Goal: Task Accomplishment & Management: Manage account settings

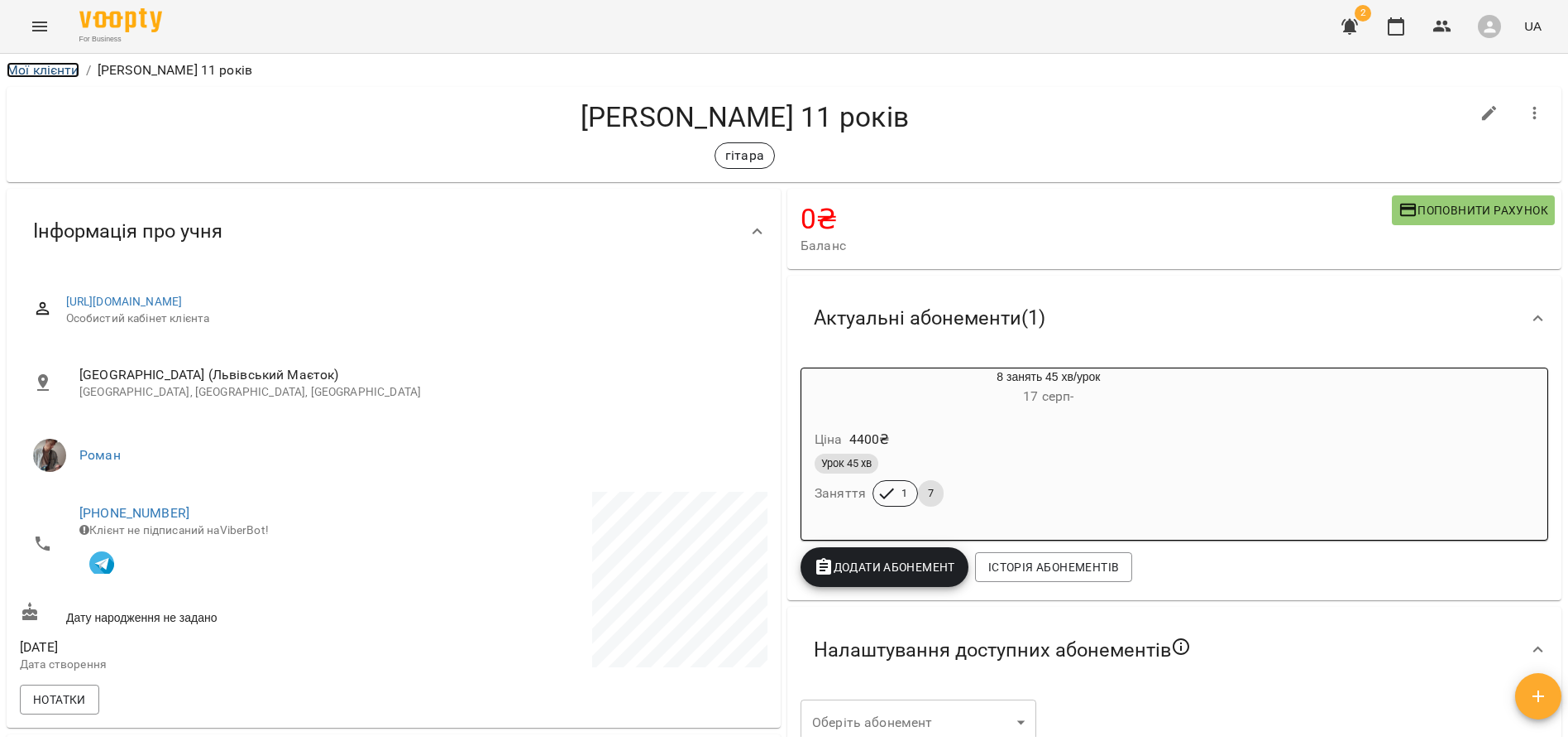
click at [24, 68] on link "Мої клієнти" at bounding box center [43, 69] width 72 height 15
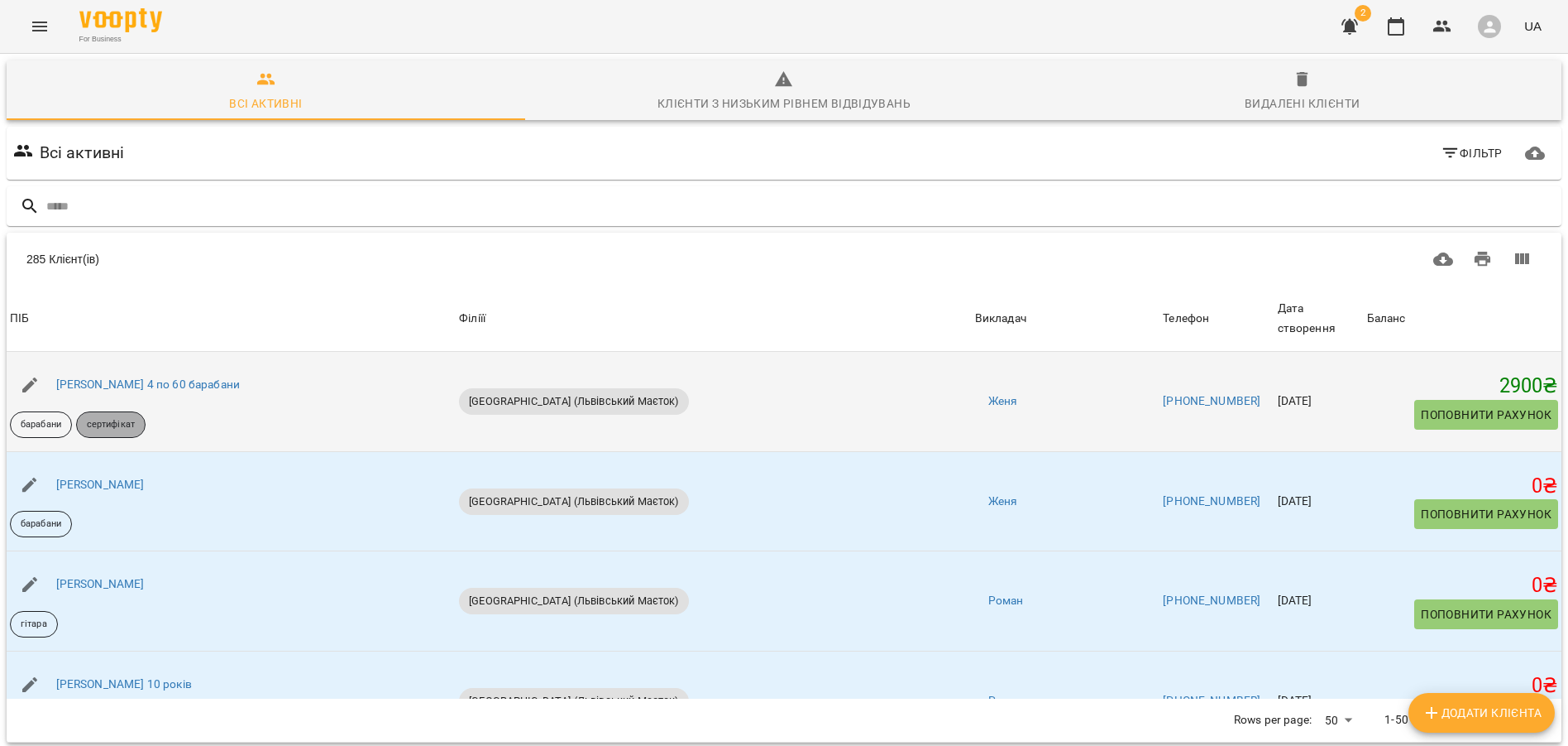
click at [119, 418] on p "сертифікат" at bounding box center [111, 425] width 48 height 15
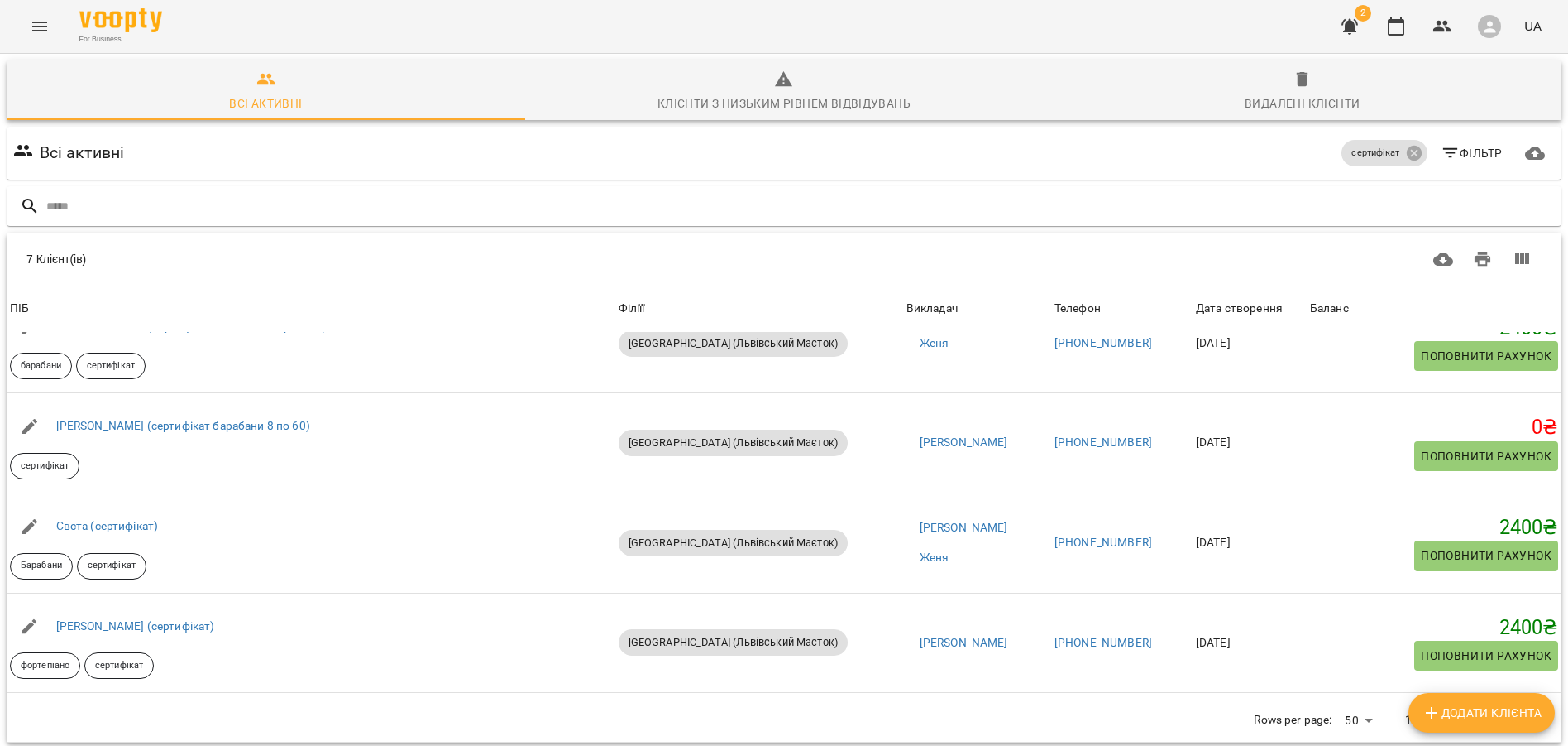
scroll to position [232, 0]
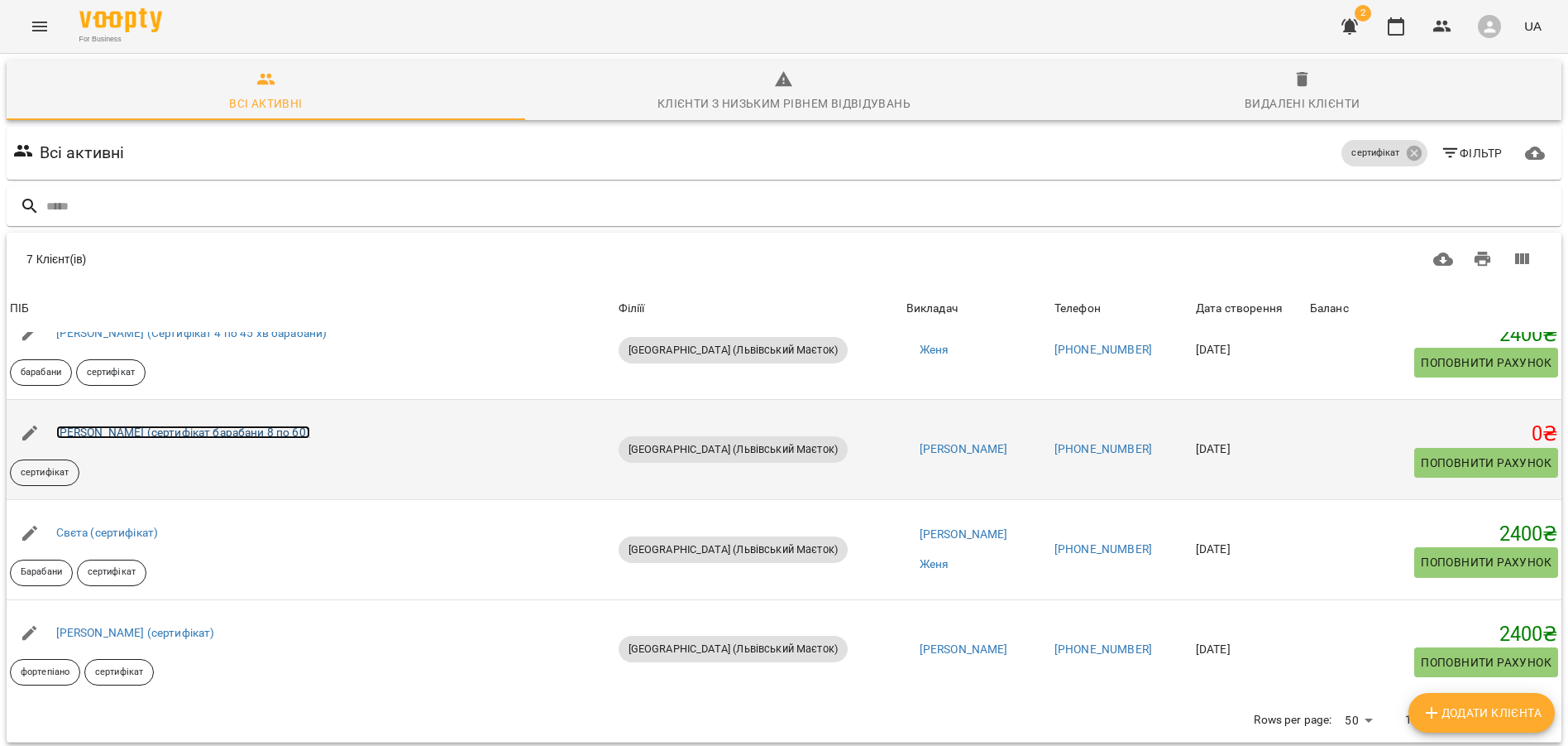
click at [190, 425] on link "Анастасія Жукевич (сертифікат барабани 8 по 60)" at bounding box center [183, 431] width 254 height 14
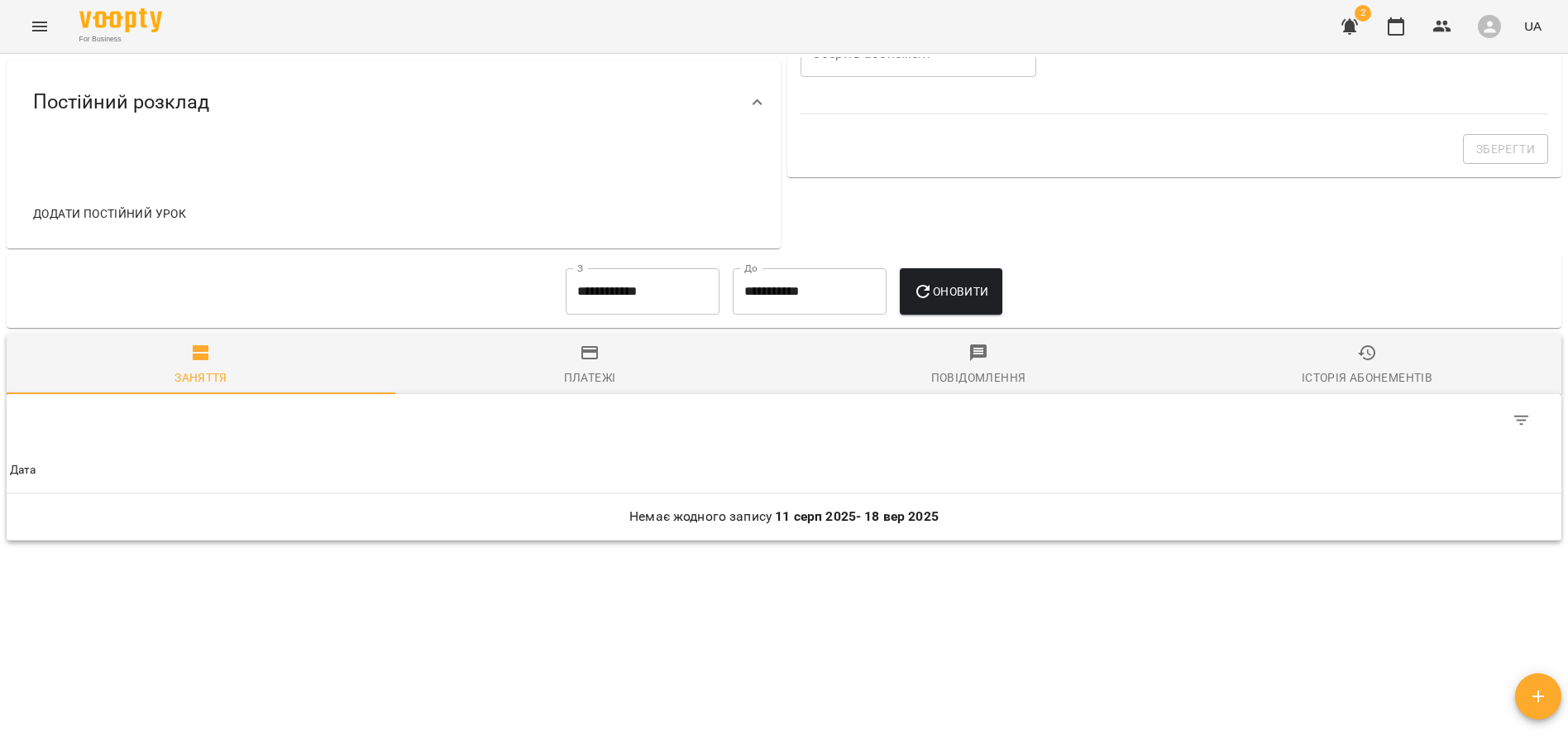
scroll to position [673, 0]
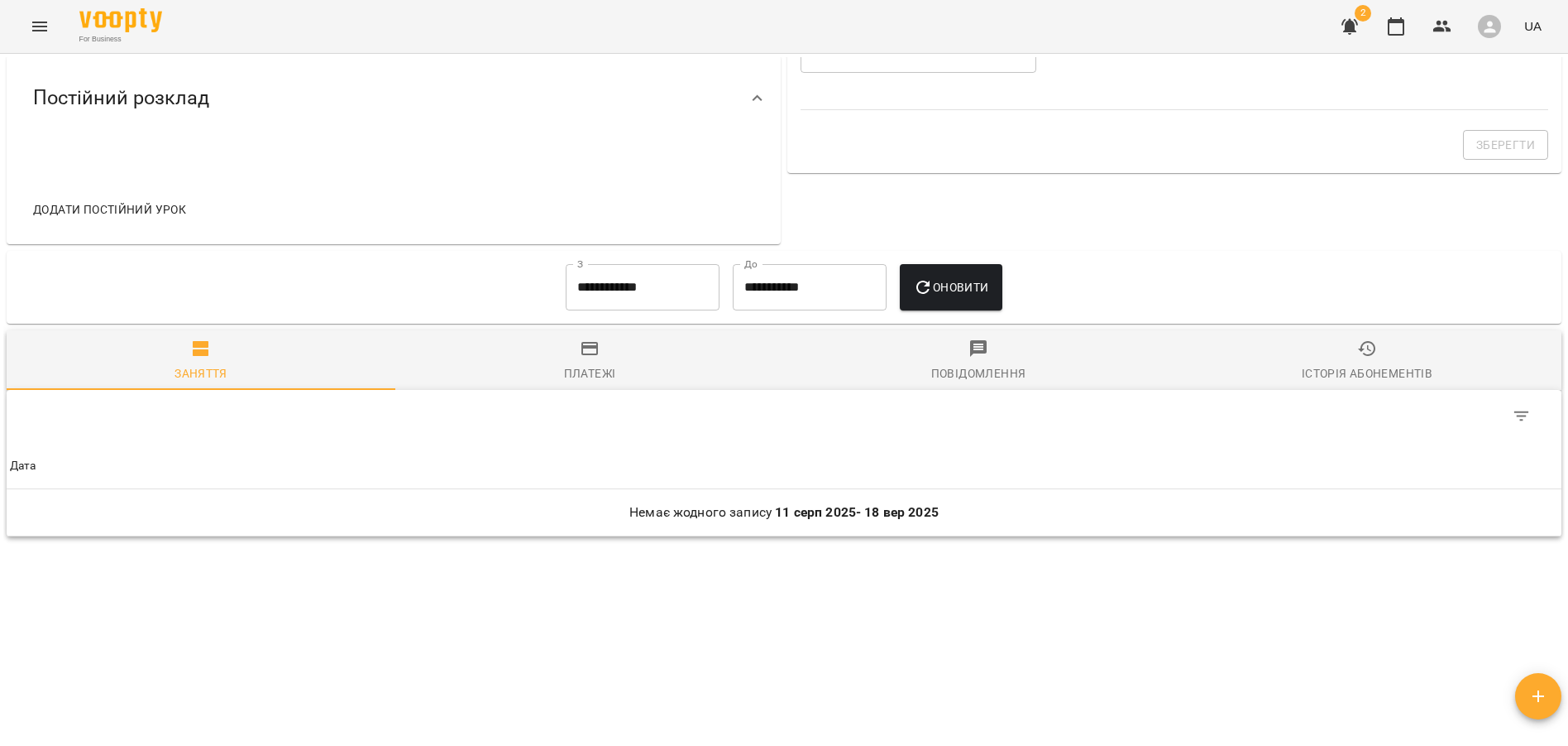
click at [581, 278] on input "**********" at bounding box center [643, 286] width 154 height 46
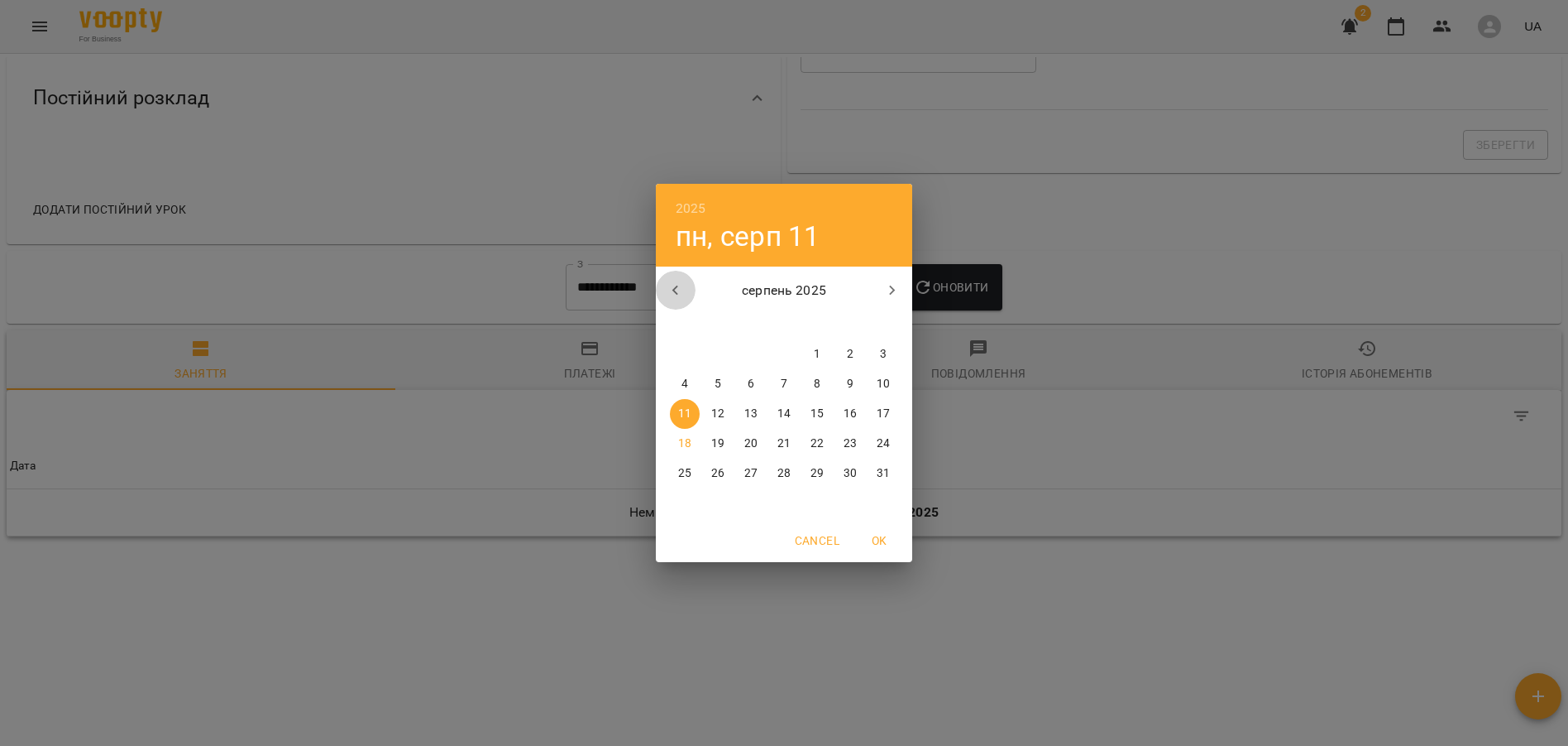
click at [680, 296] on icon "button" at bounding box center [676, 291] width 20 height 20
click at [872, 351] on span "1" at bounding box center [883, 354] width 30 height 16
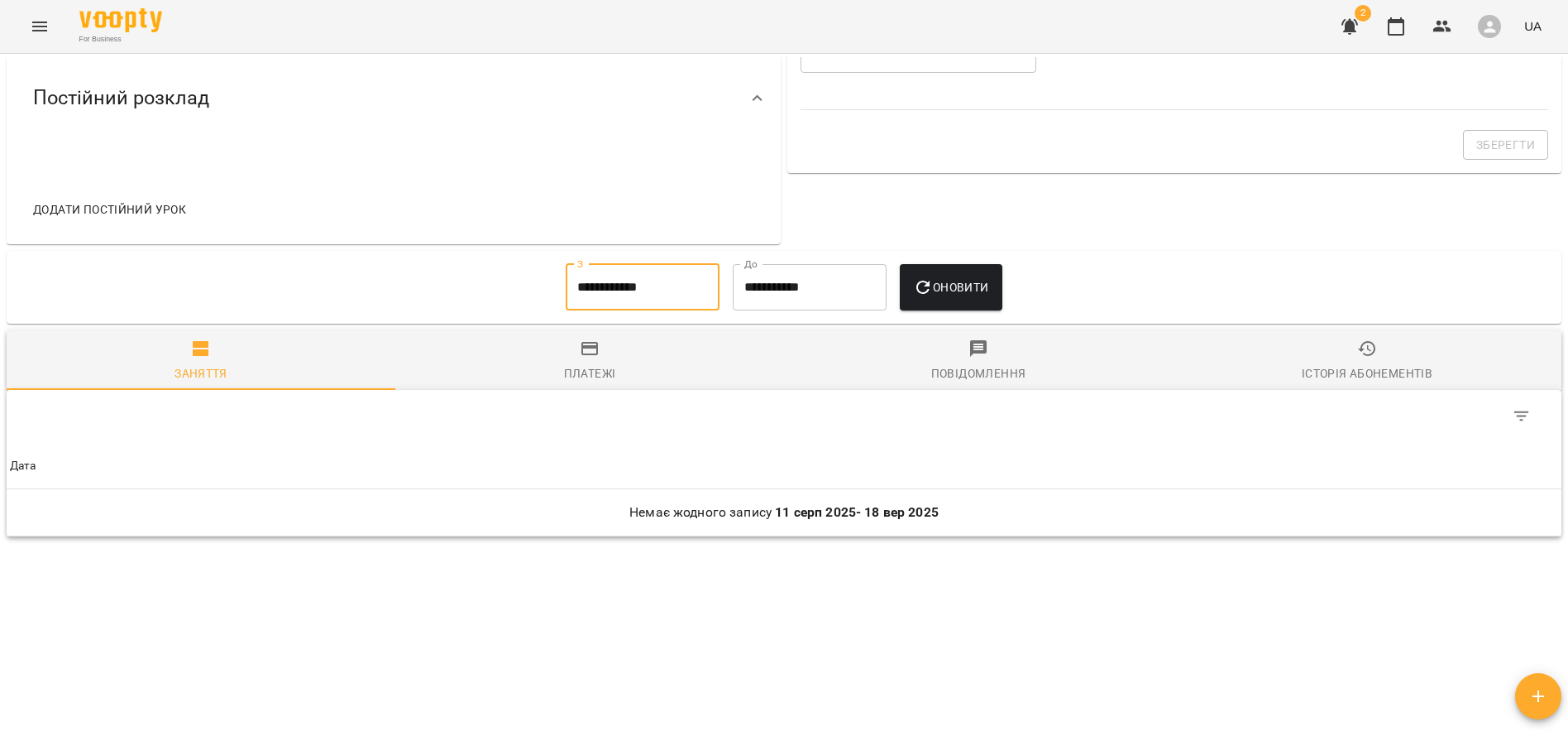
type input "**********"
click at [933, 278] on icon "button" at bounding box center [923, 287] width 20 height 20
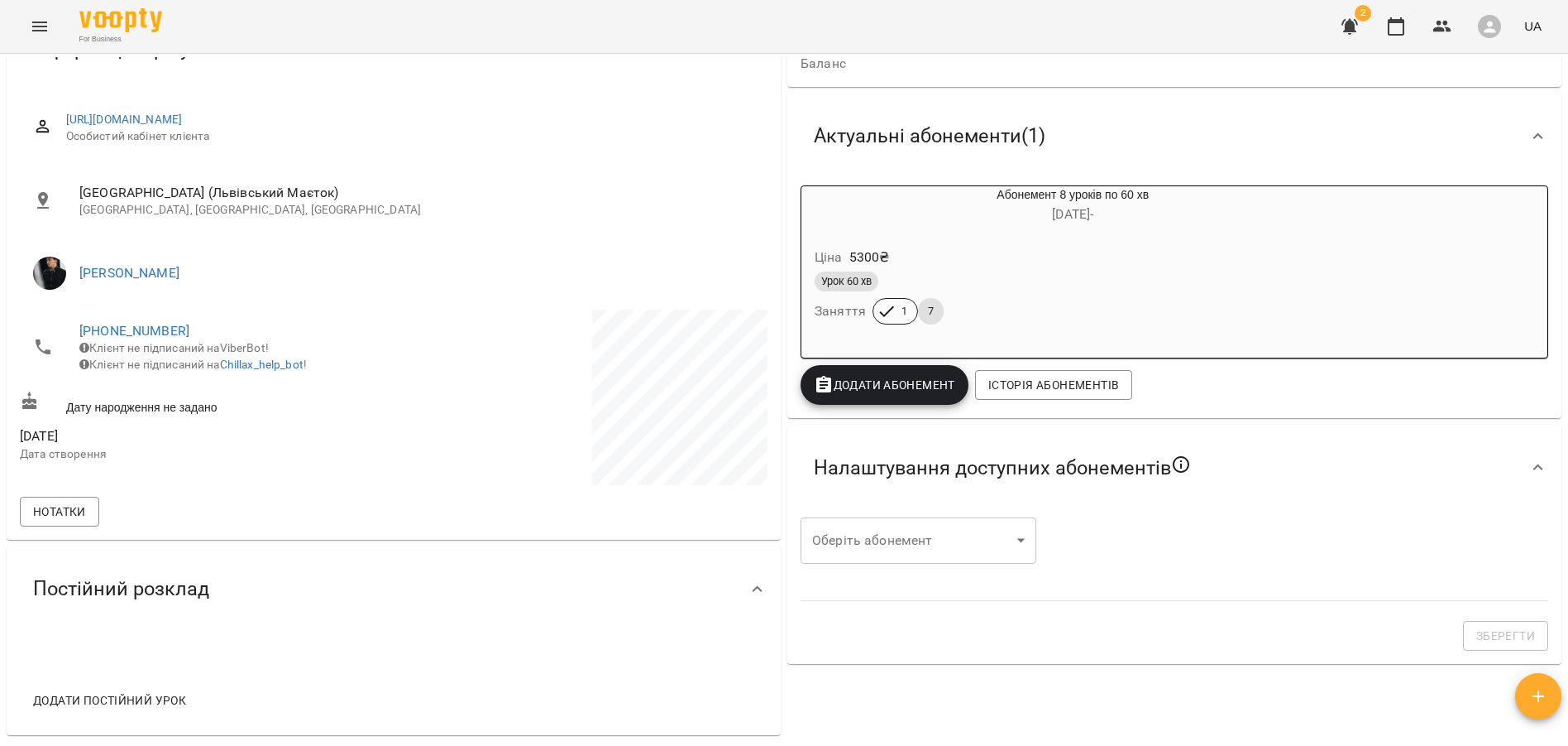
scroll to position [0, 0]
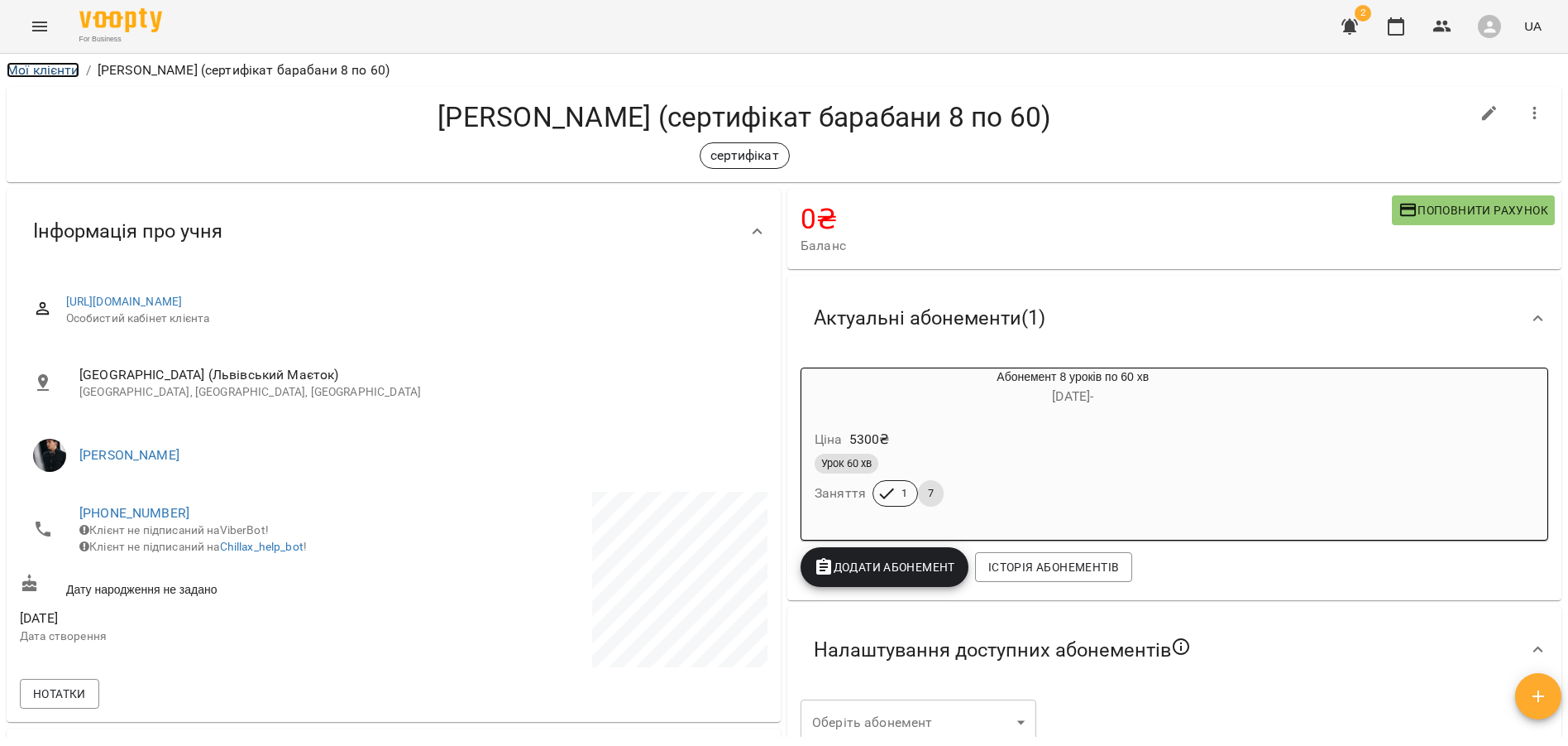
click at [60, 71] on link "Мої клієнти" at bounding box center [43, 69] width 72 height 15
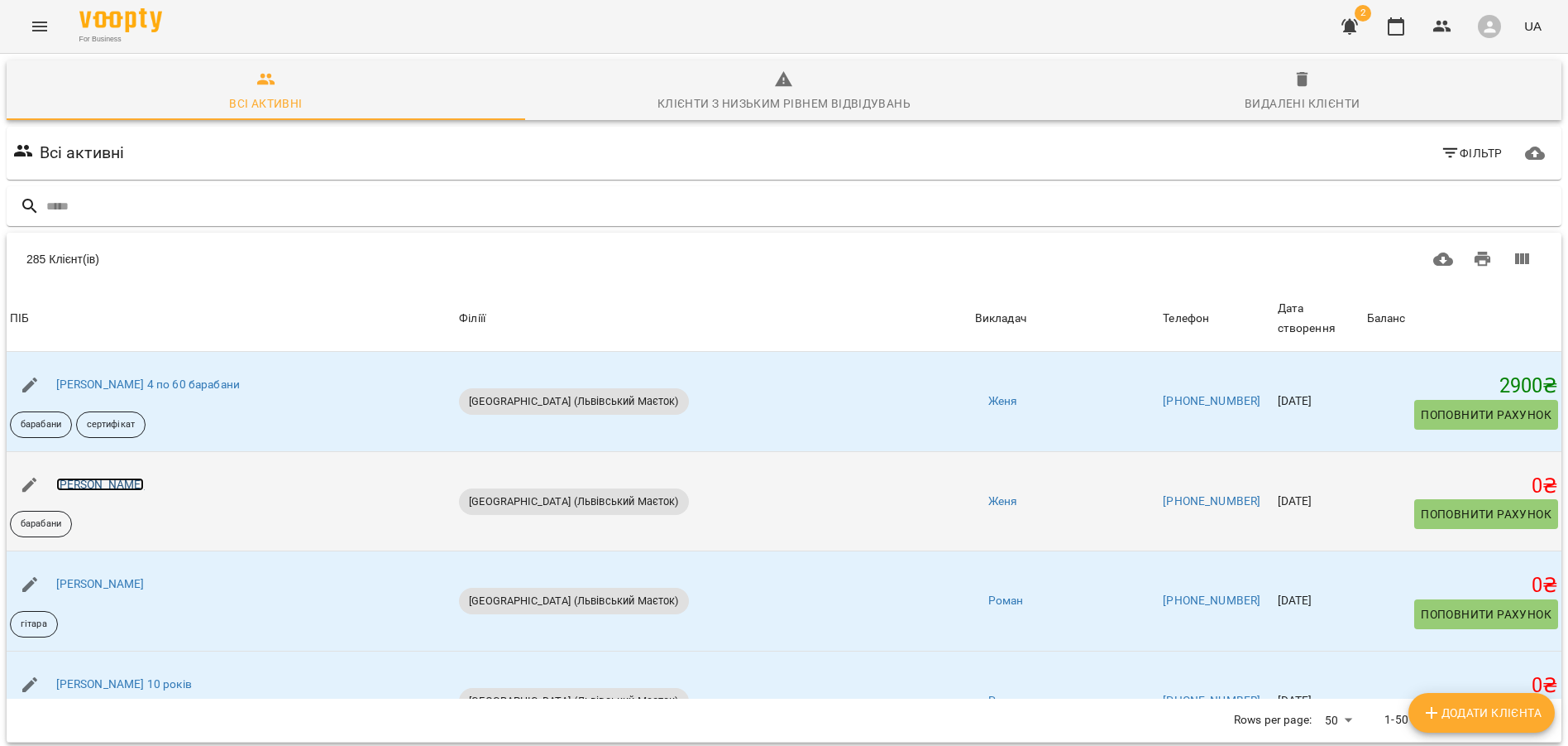
click at [110, 478] on link "Юля Голумбйовська" at bounding box center [101, 484] width 89 height 14
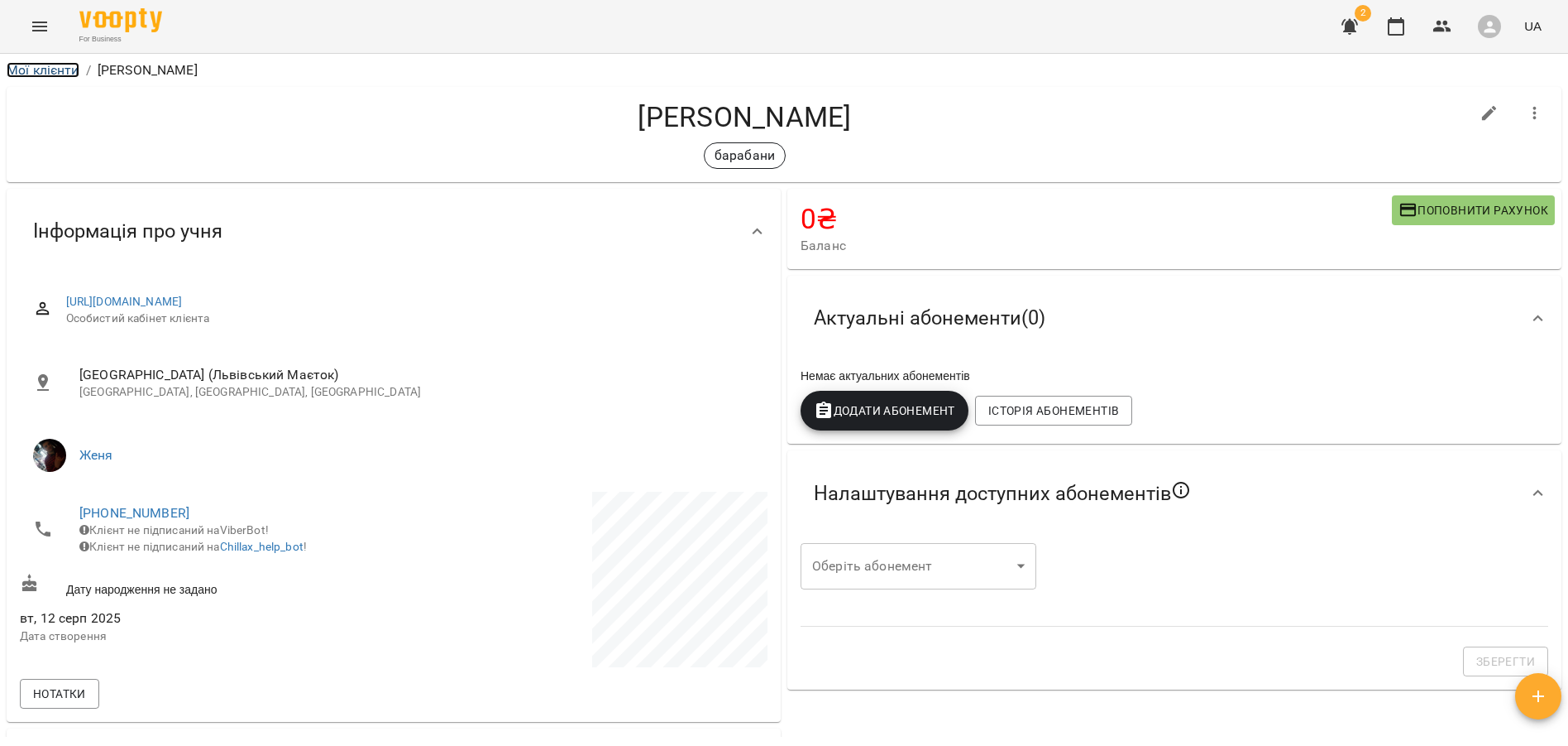
click at [43, 73] on link "Мої клієнти" at bounding box center [43, 69] width 72 height 15
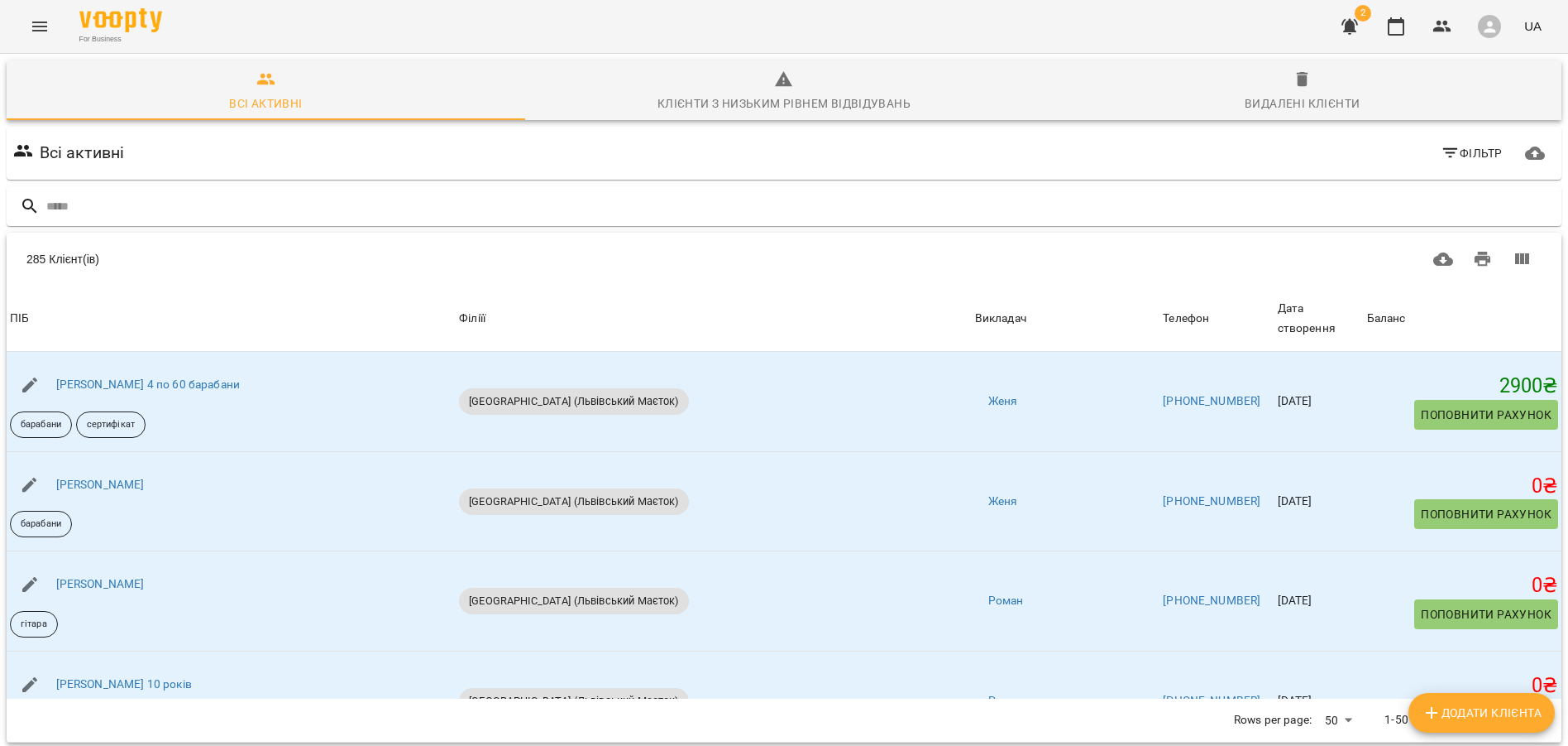
click at [1354, 33] on icon "button" at bounding box center [1350, 26] width 20 height 20
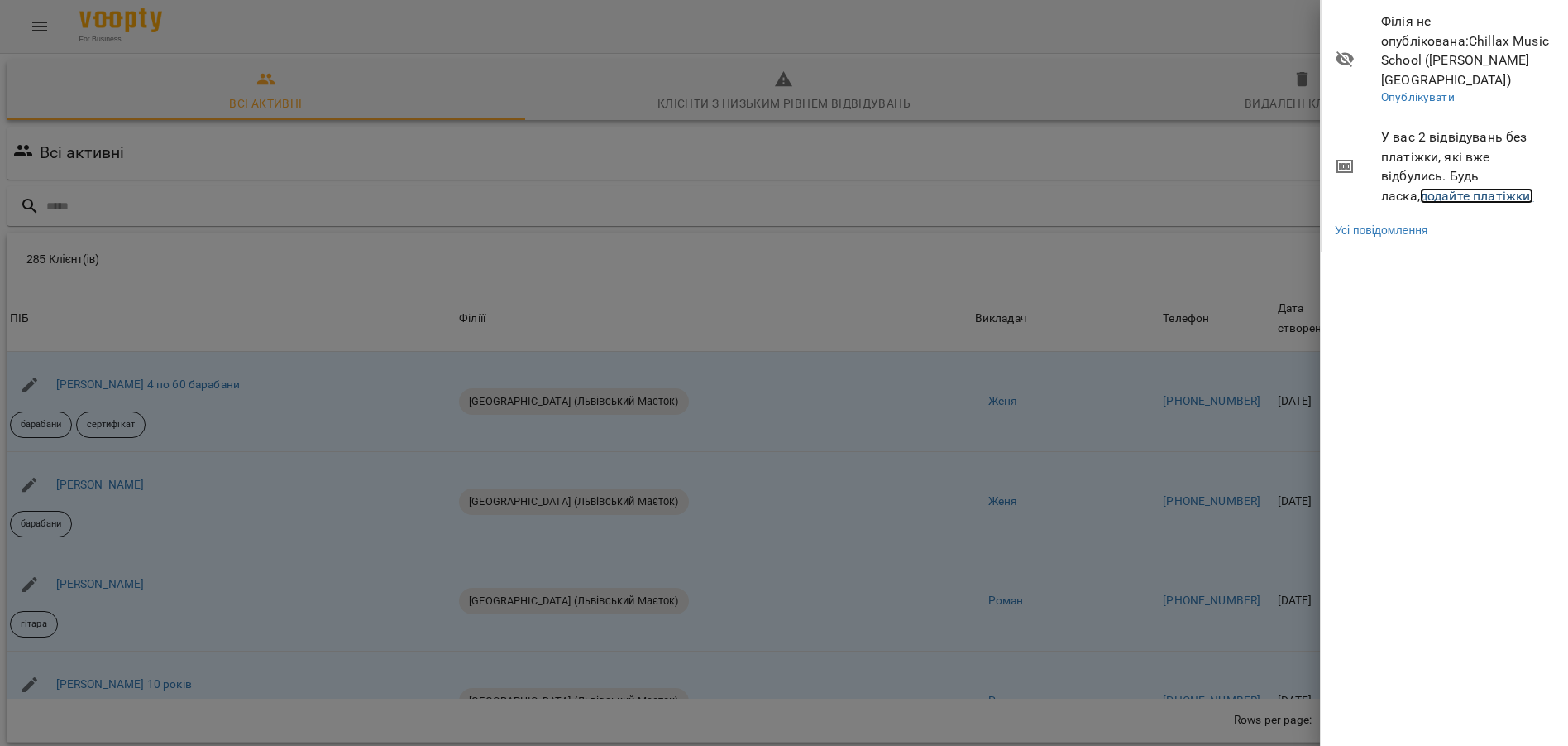
click at [1420, 188] on link "додайте платіжки!" at bounding box center [1477, 195] width 114 height 15
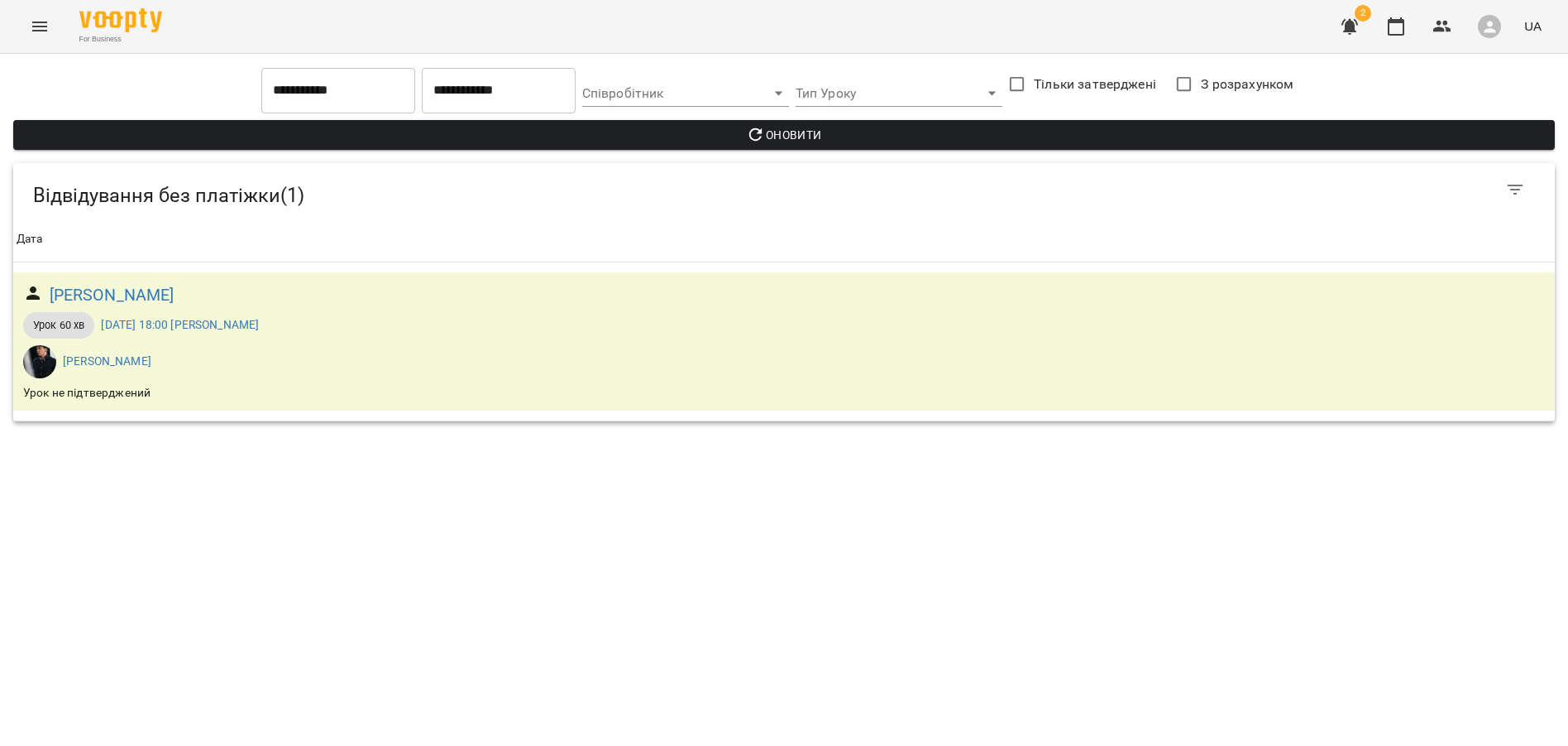
click at [321, 97] on input "**********" at bounding box center [339, 90] width 154 height 46
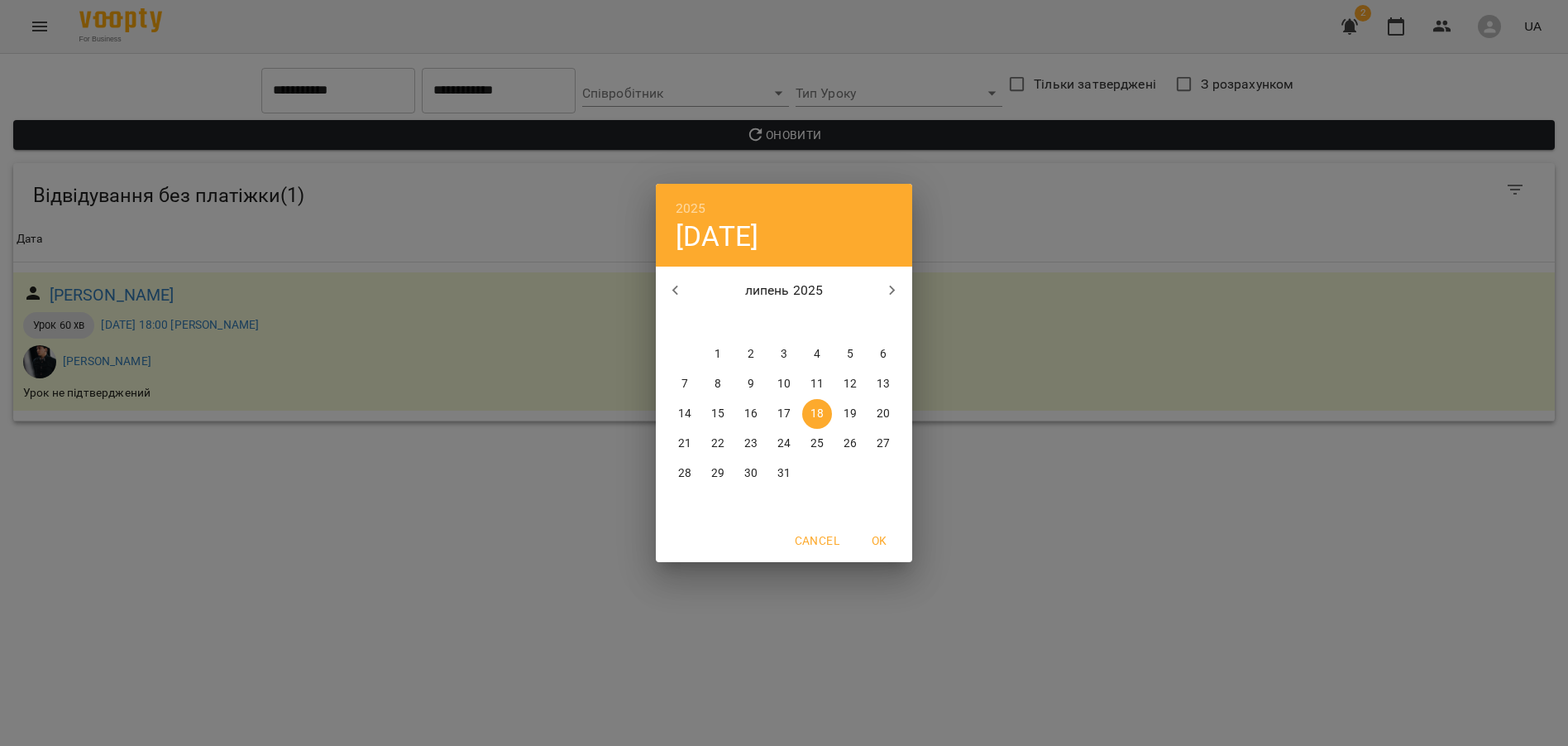
click at [679, 296] on icon "button" at bounding box center [676, 291] width 20 height 20
click at [779, 360] on span "1" at bounding box center [784, 354] width 30 height 16
type input "**********"
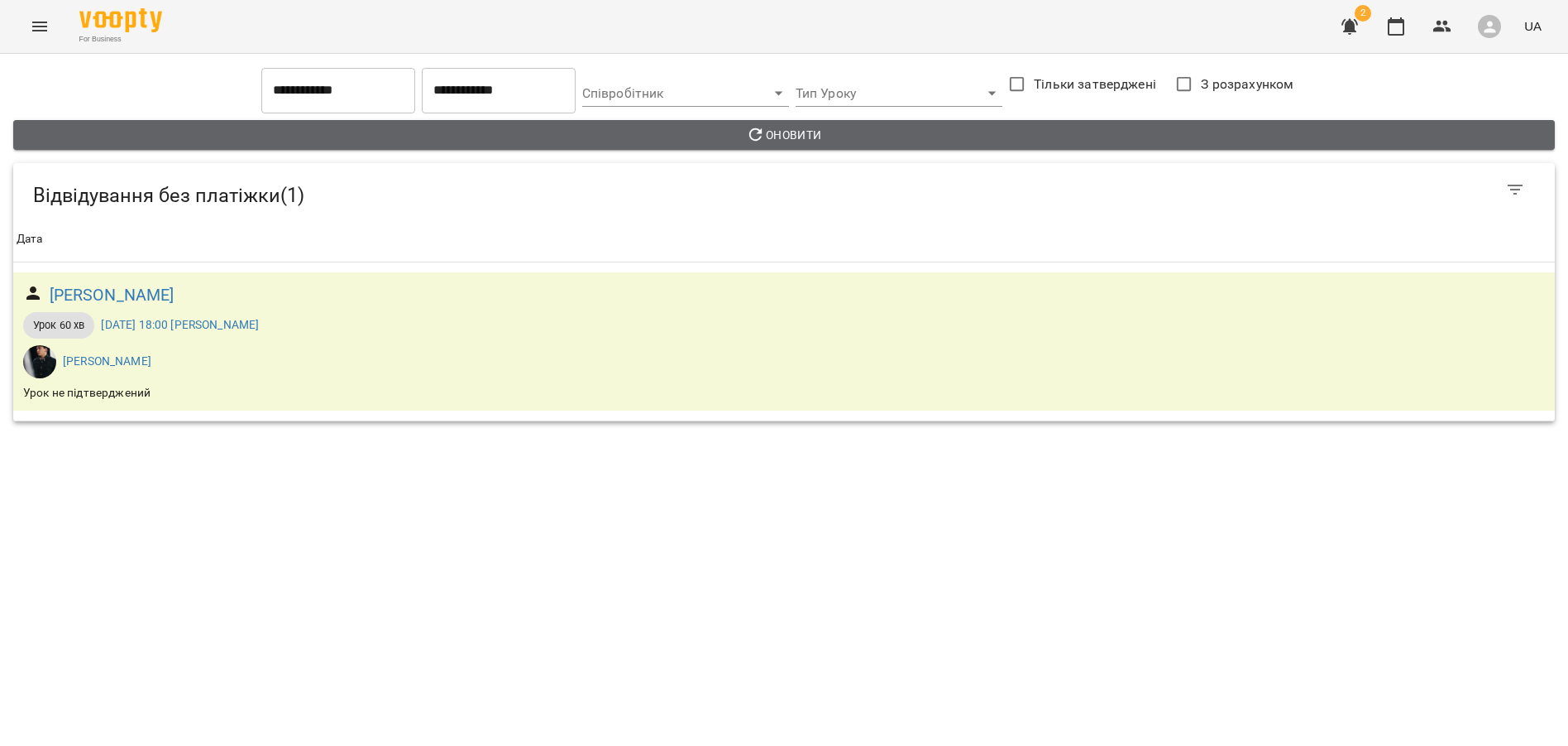
click at [750, 137] on icon "button" at bounding box center [755, 135] width 14 height 14
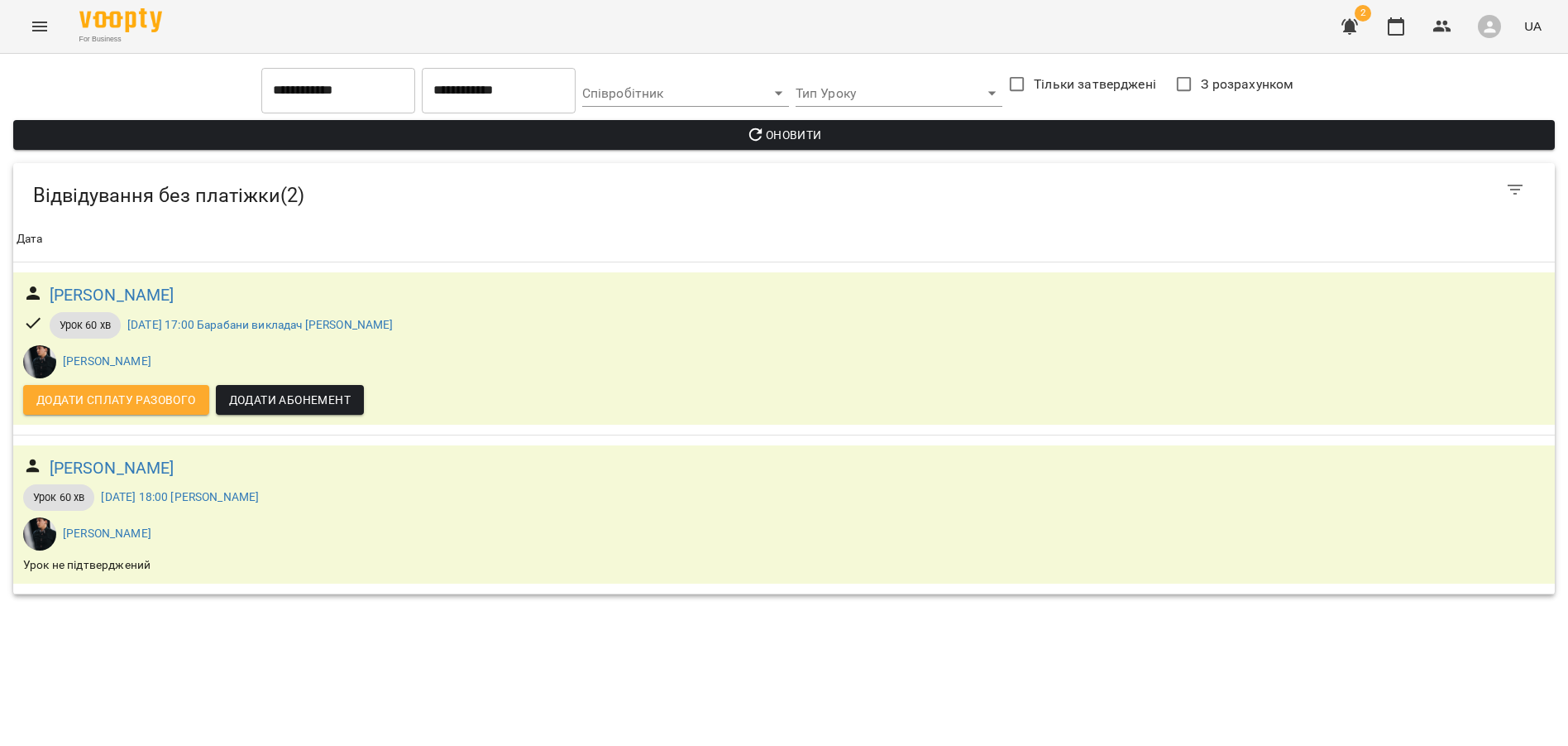
click at [45, 38] on button "Menu" at bounding box center [40, 26] width 40 height 40
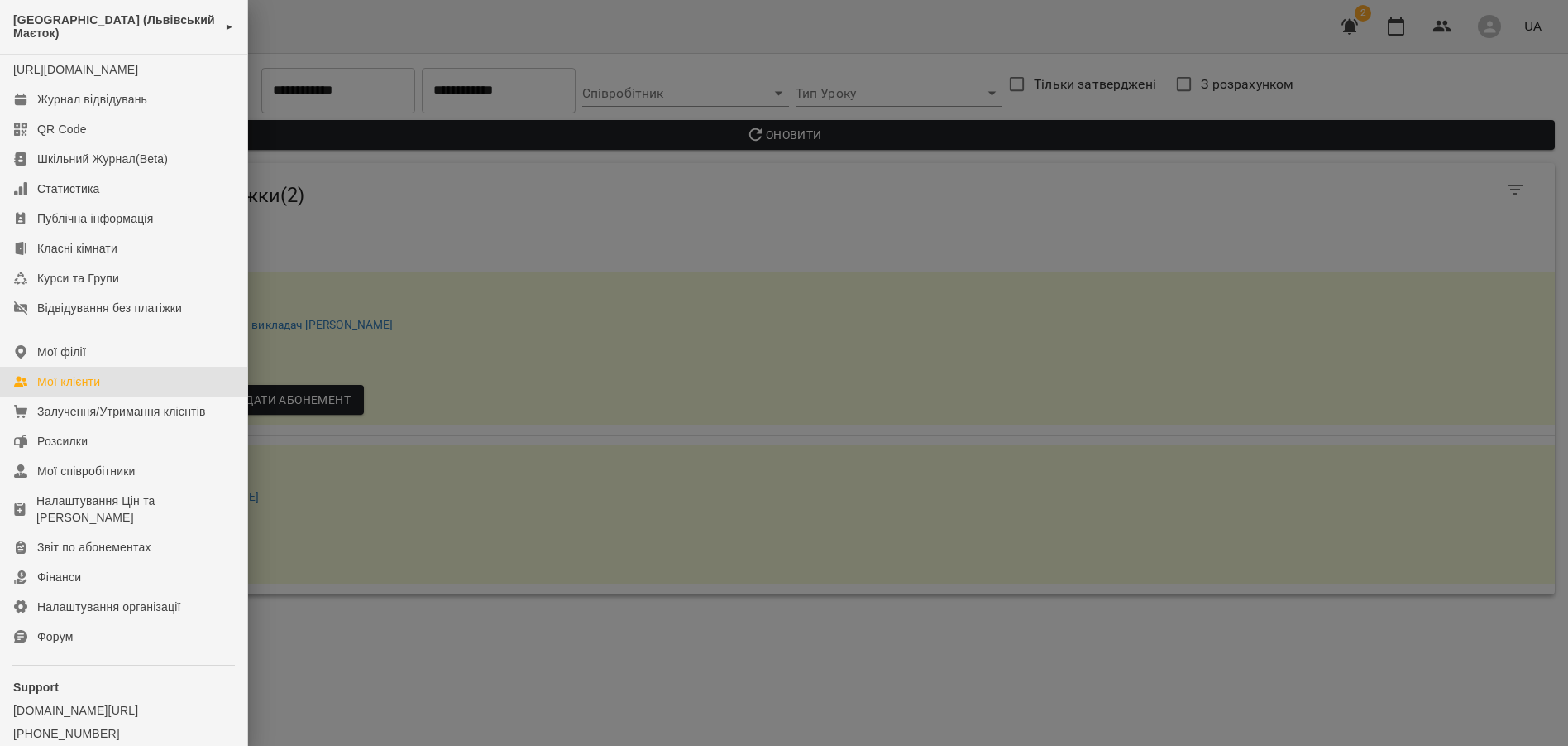
click at [89, 390] on div "Мої клієнти" at bounding box center [68, 382] width 63 height 16
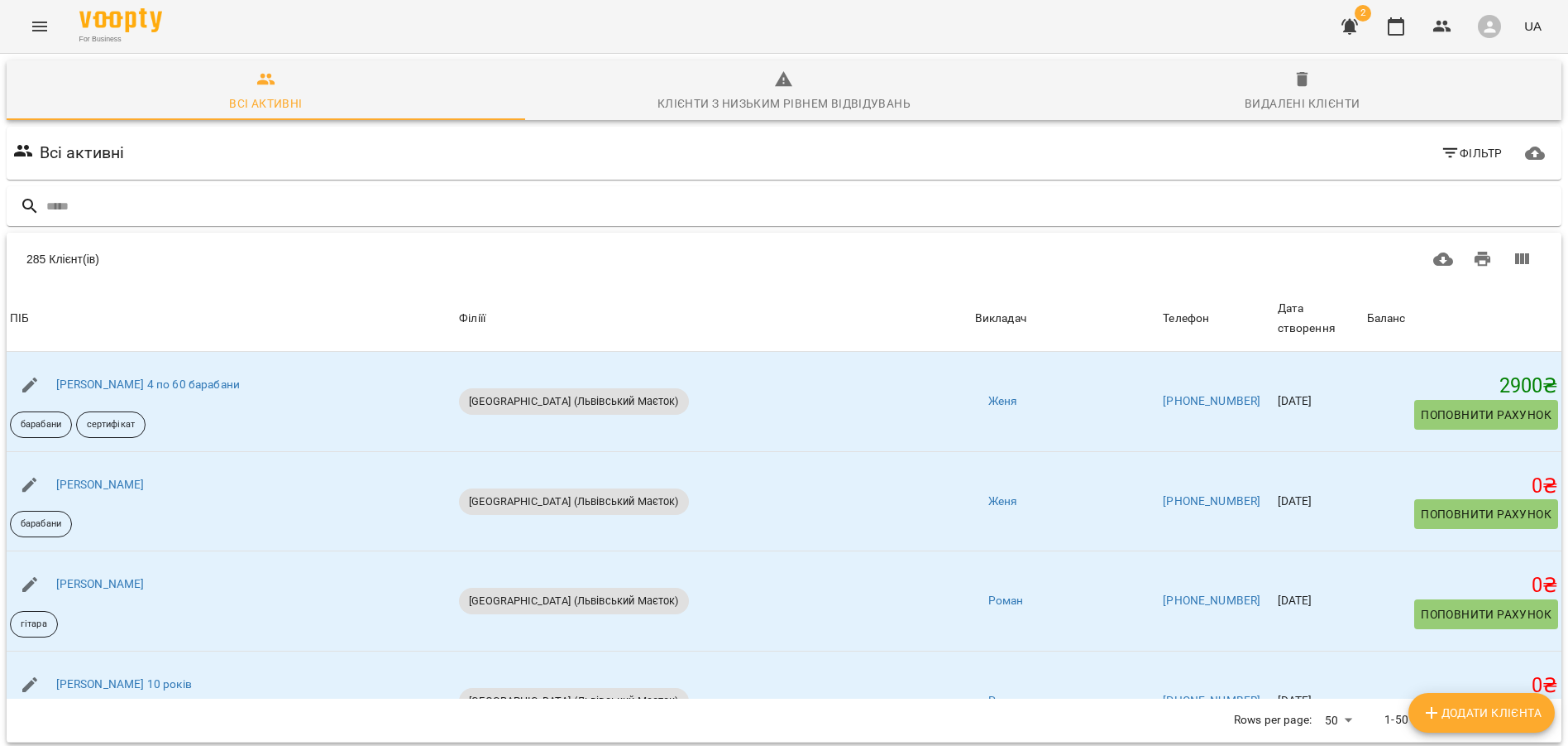
click at [1422, 309] on span "Баланс" at bounding box center [1462, 319] width 191 height 20
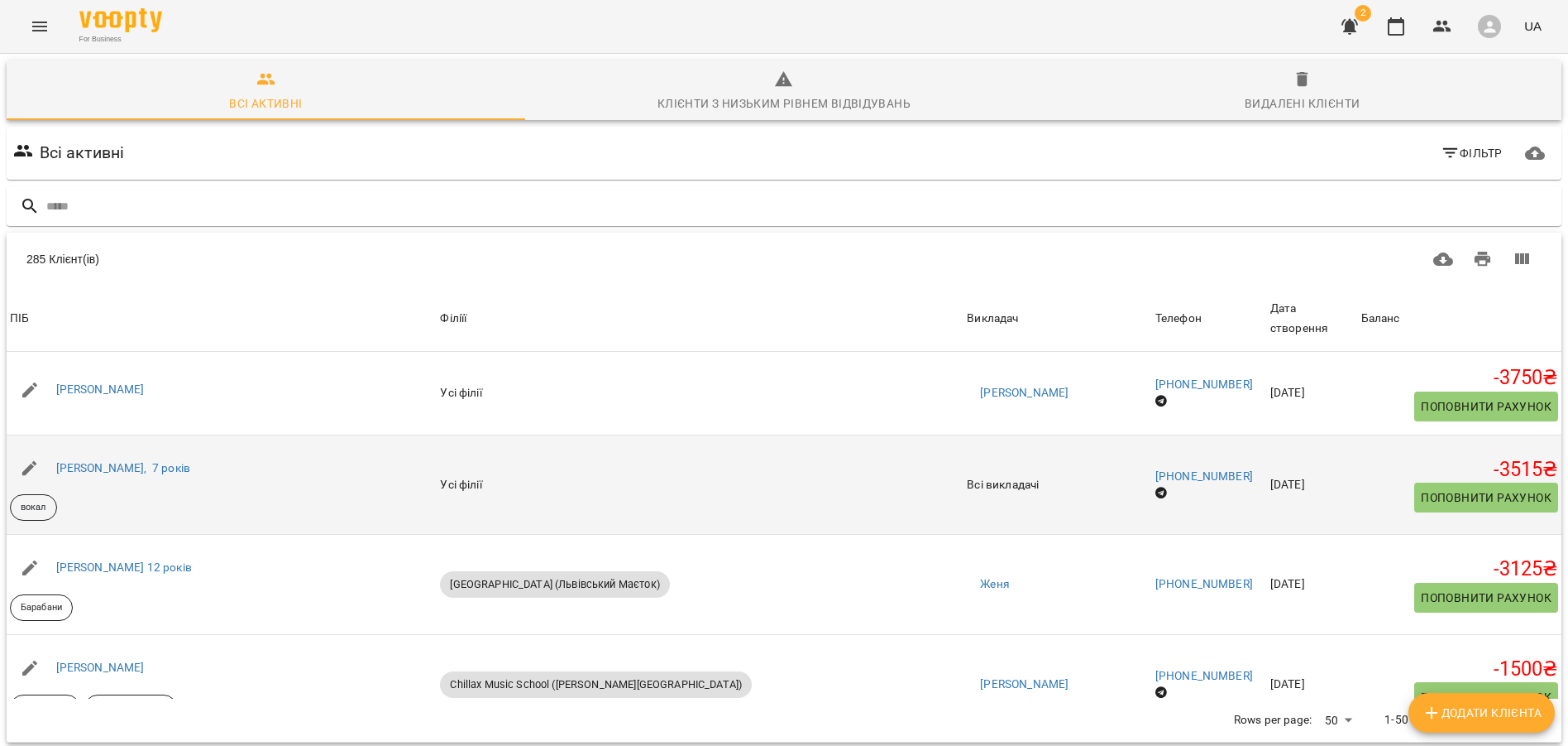
click at [124, 457] on div "Марія Олексюк, 7 років" at bounding box center [122, 469] width 140 height 24
click at [119, 461] on link "Марія Олексюк, 7 років" at bounding box center [123, 468] width 134 height 14
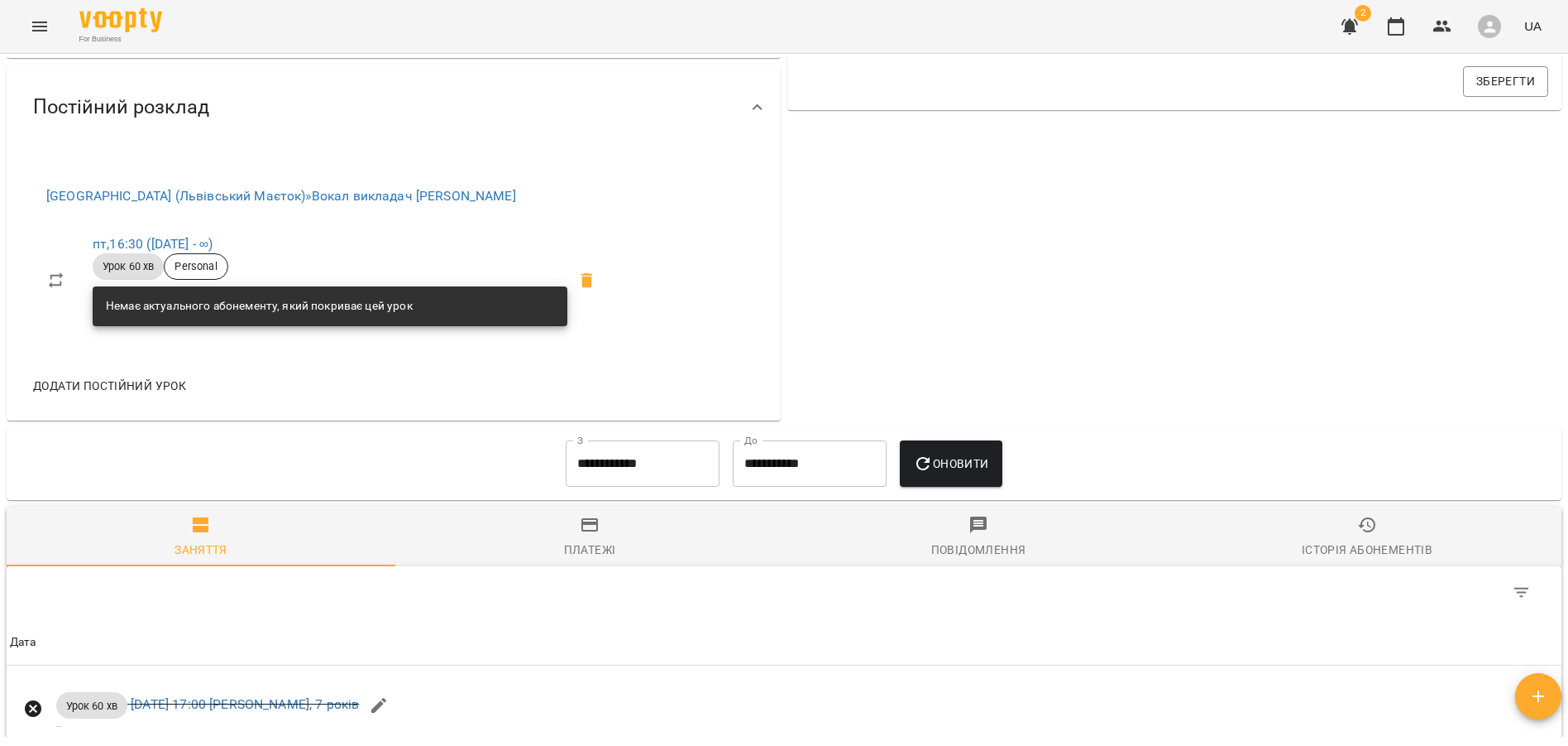
scroll to position [716, 0]
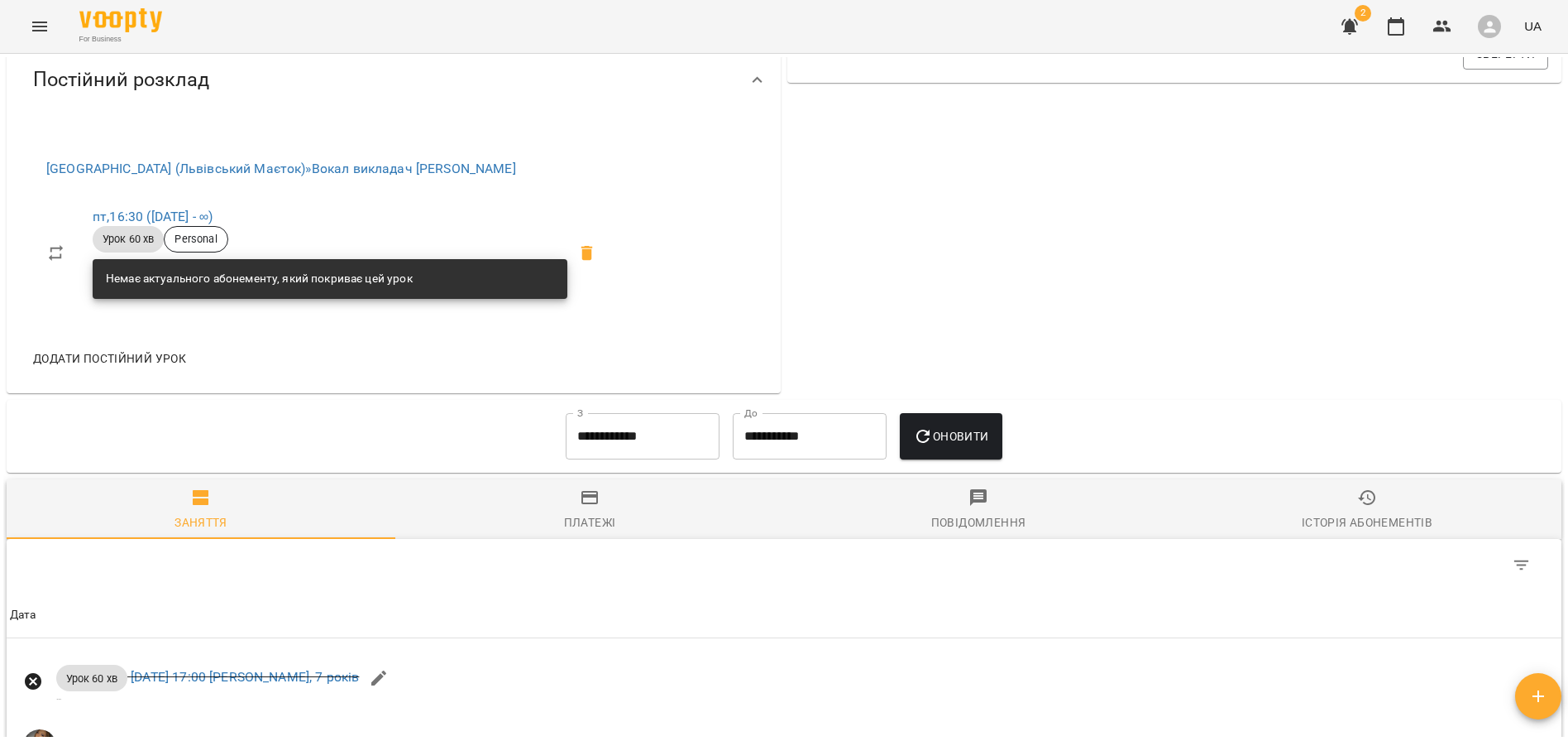
click at [575, 519] on div "Платежі" at bounding box center [591, 522] width 53 height 20
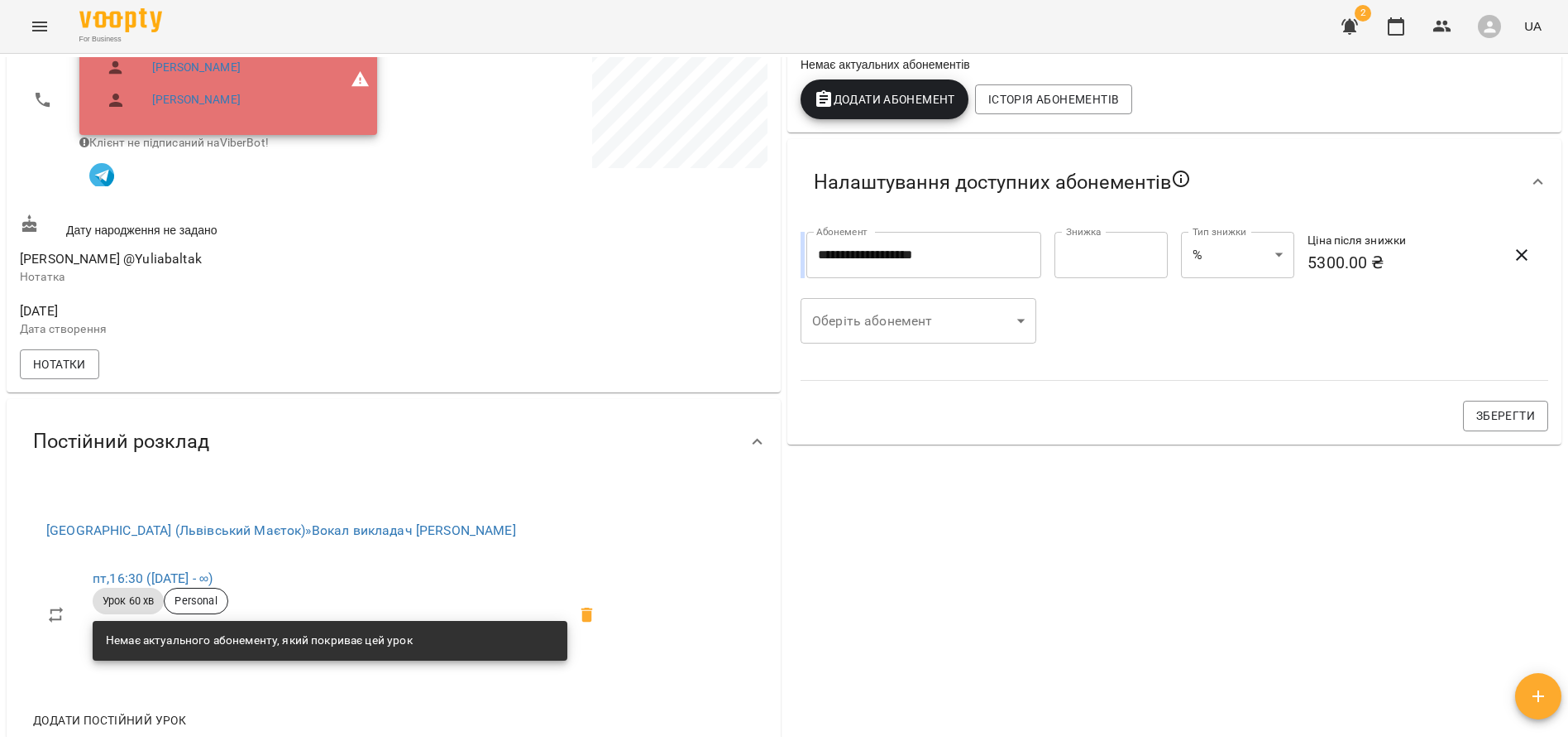
scroll to position [0, 0]
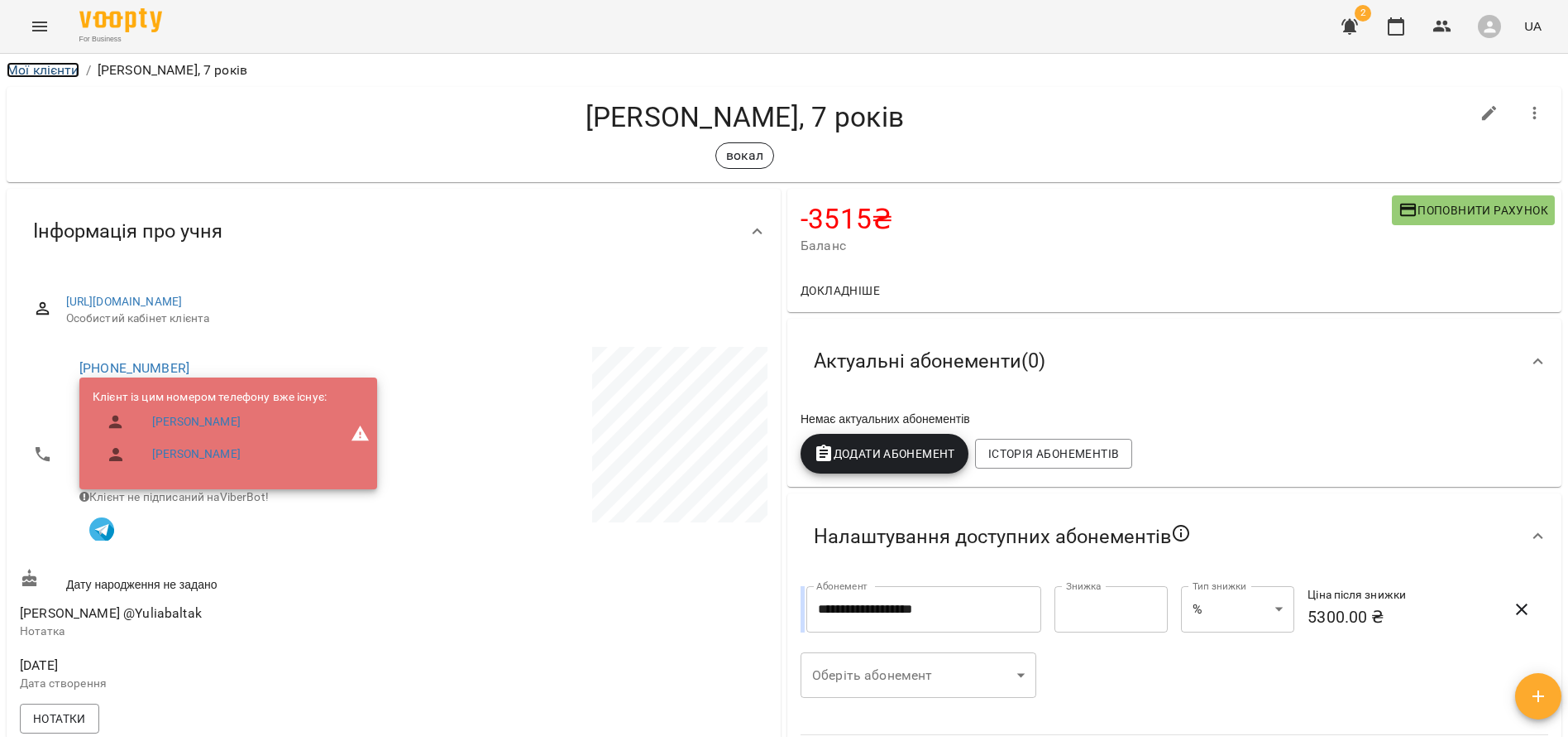
click at [40, 68] on link "Мої клієнти" at bounding box center [43, 69] width 72 height 15
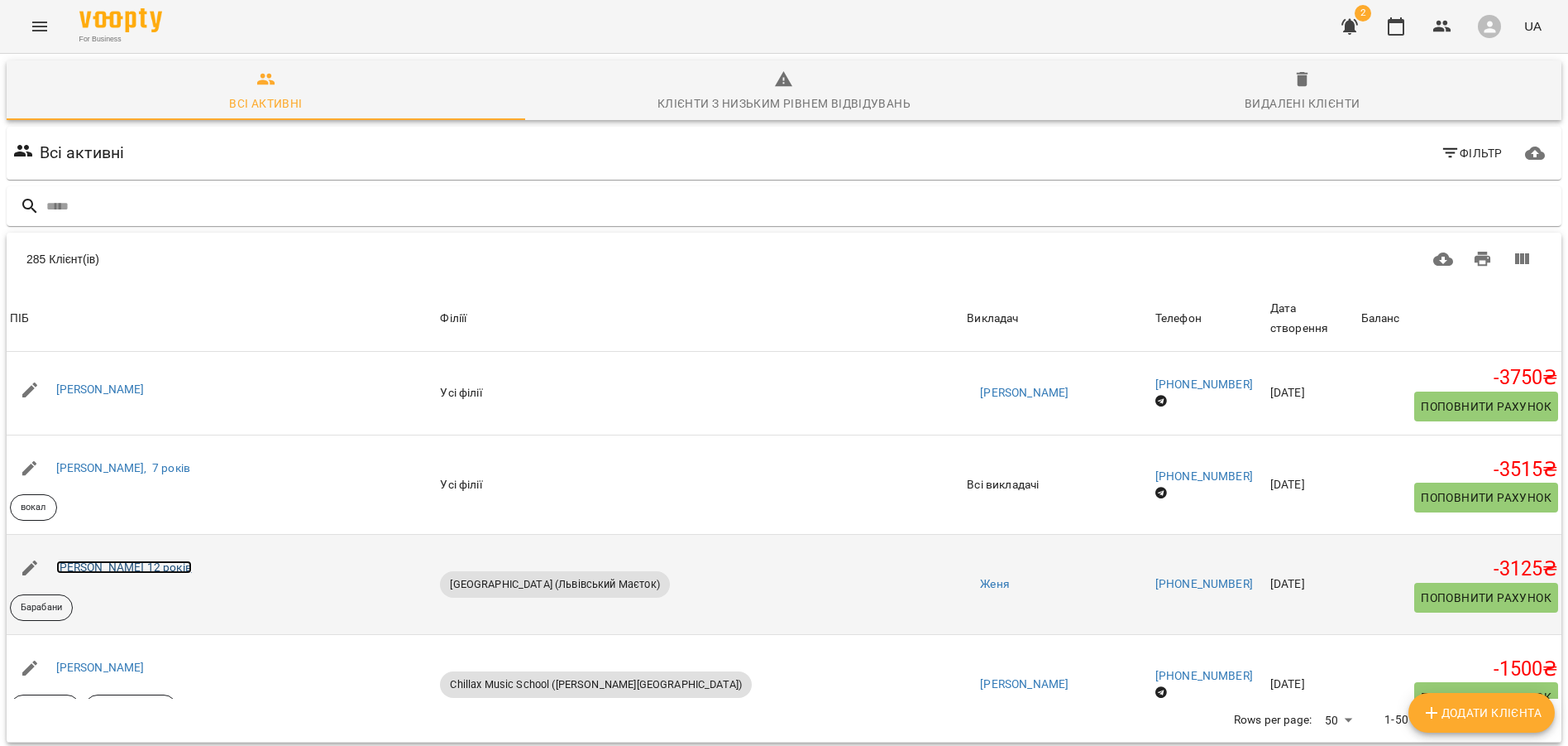
click at [157, 560] on link "Філіпенко Маргарита 12 років" at bounding box center [124, 567] width 136 height 14
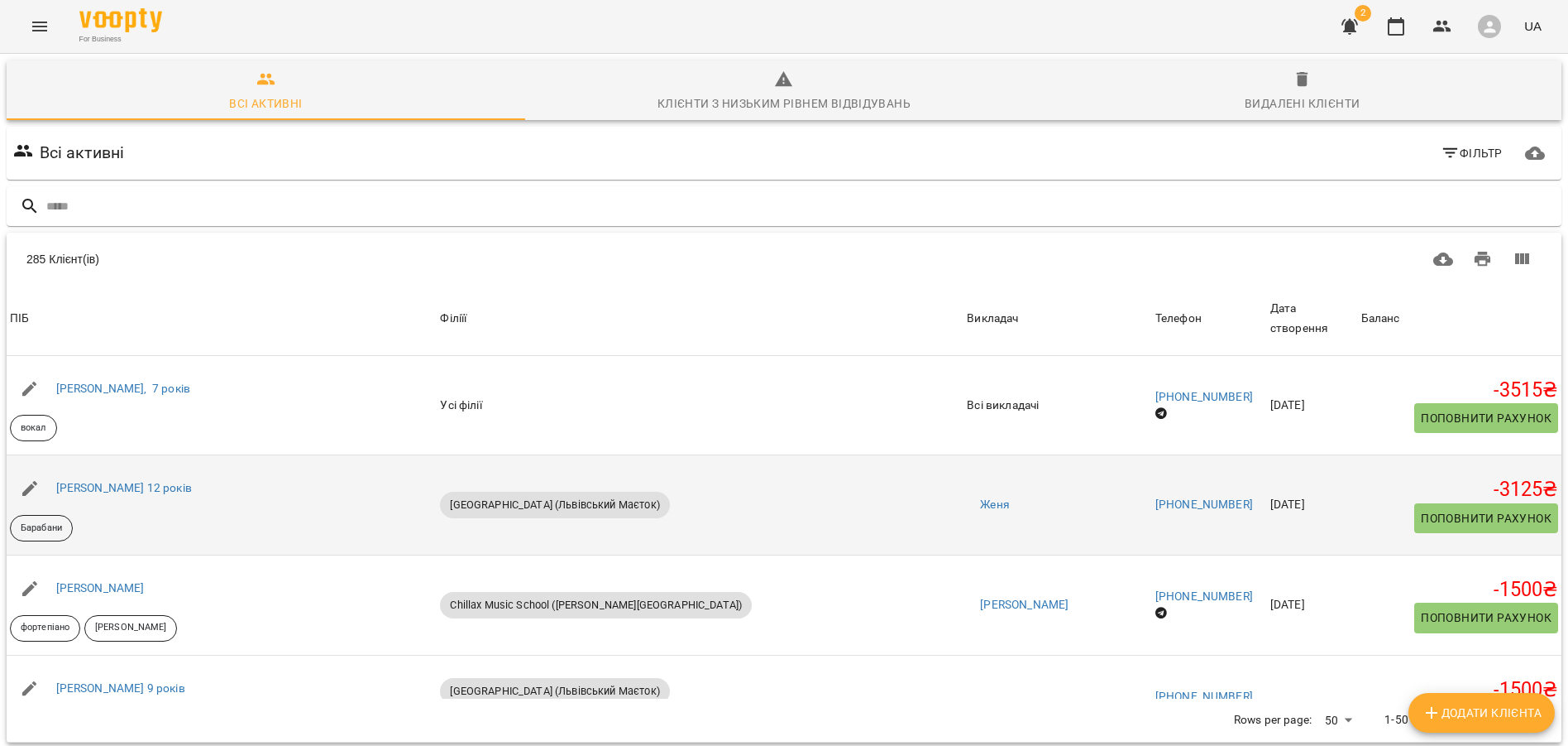
scroll to position [110, 0]
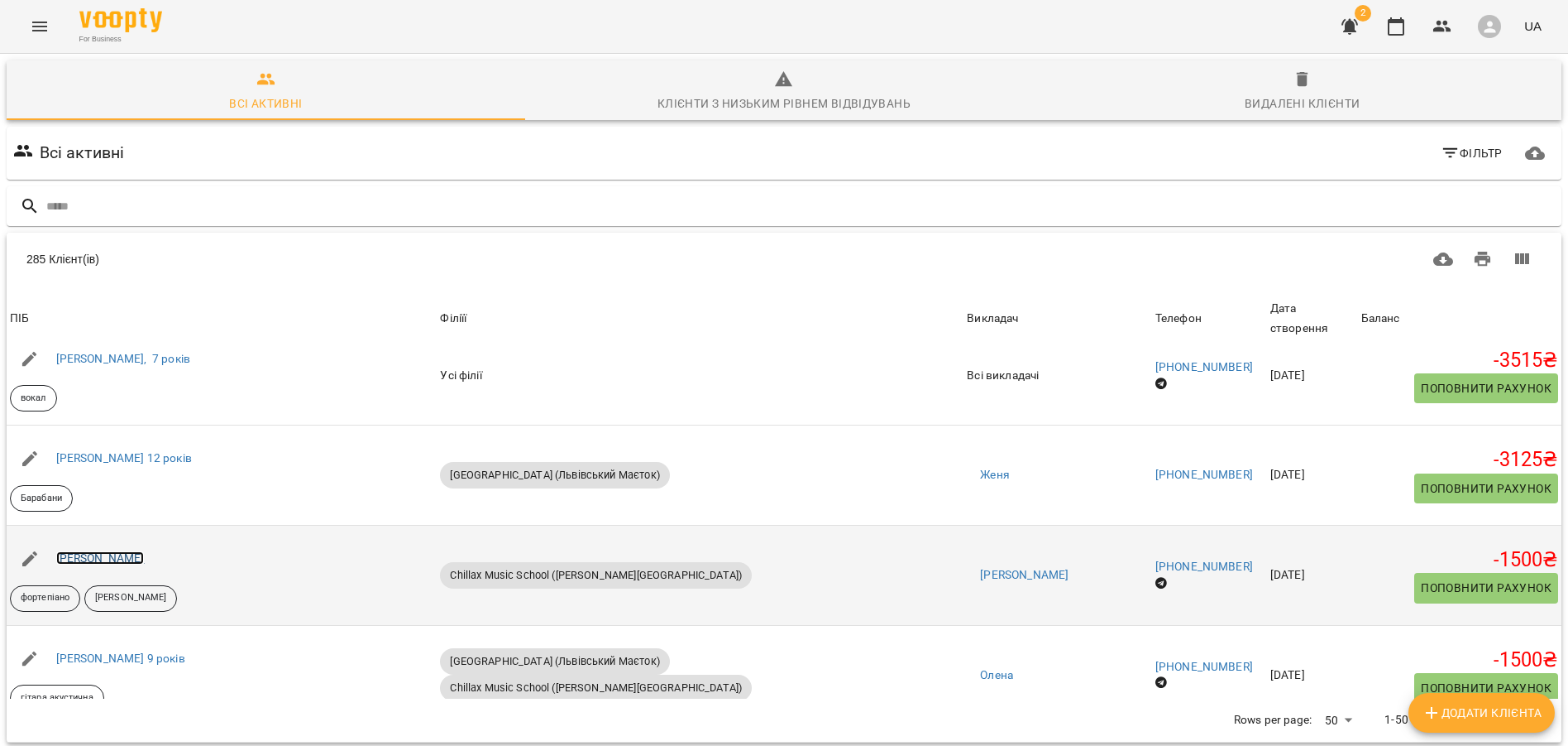
click at [129, 551] on link "Артем Гаврилюк" at bounding box center [101, 557] width 89 height 14
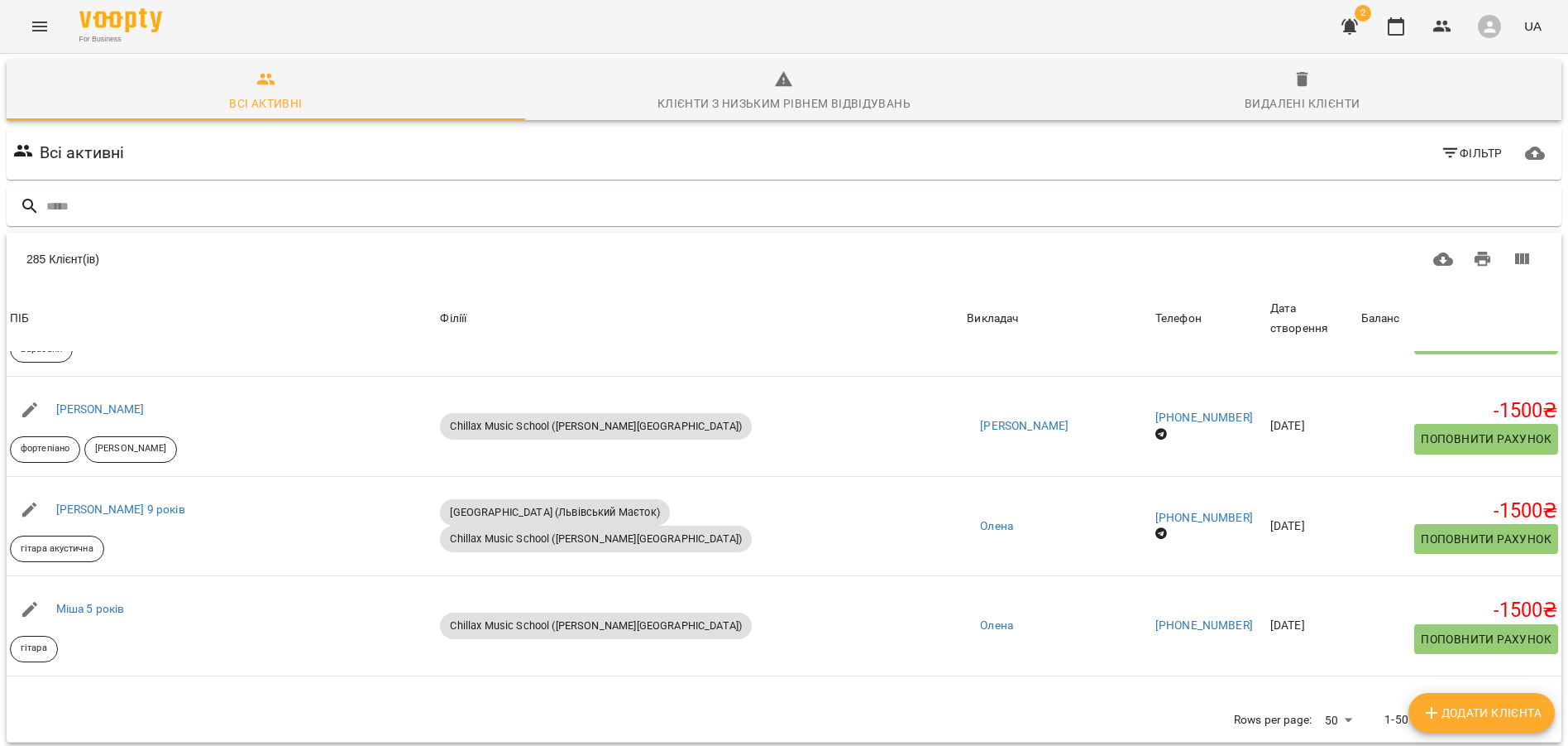
scroll to position [272, 0]
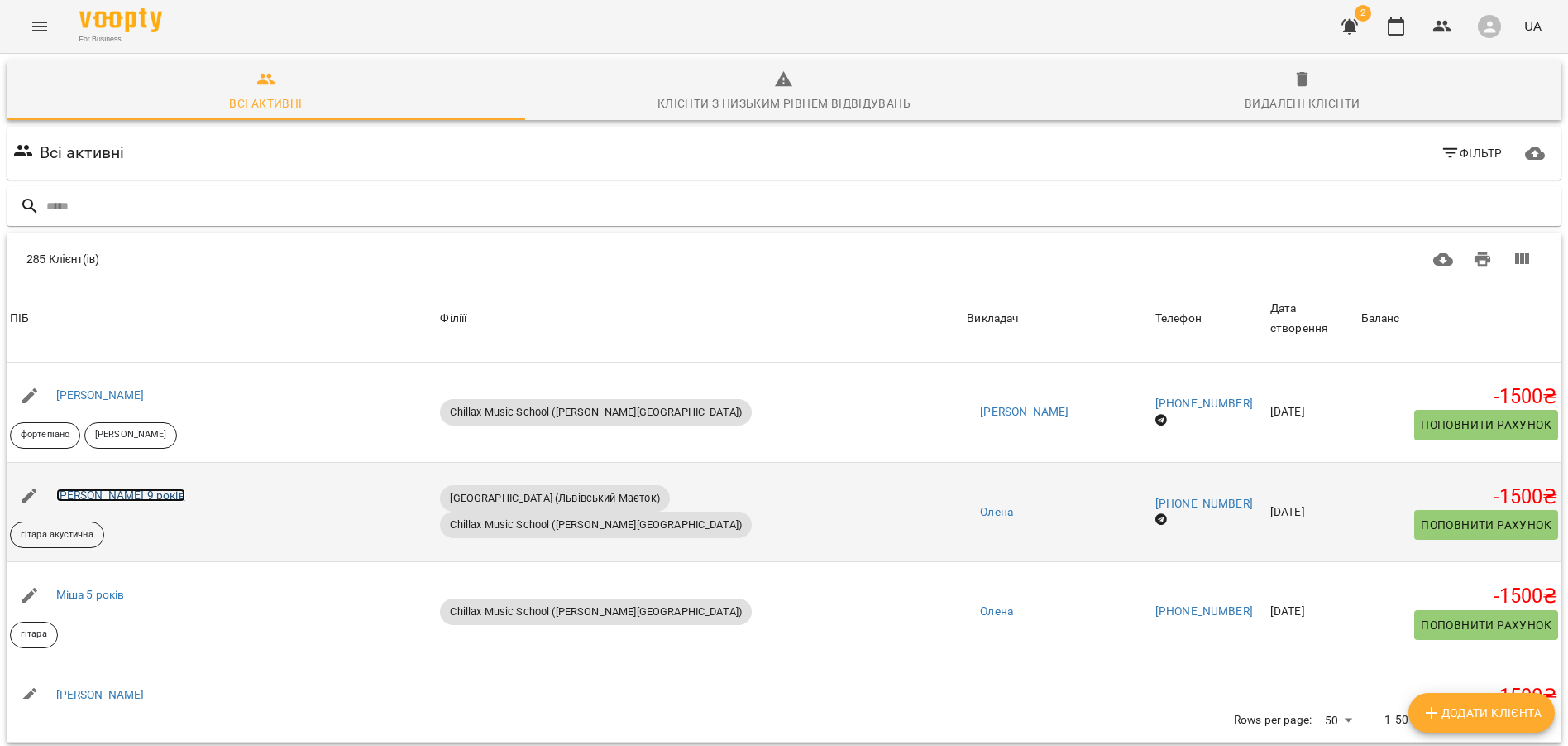
click at [139, 489] on link "Юрій Шимоняк 9 років" at bounding box center [120, 495] width 129 height 14
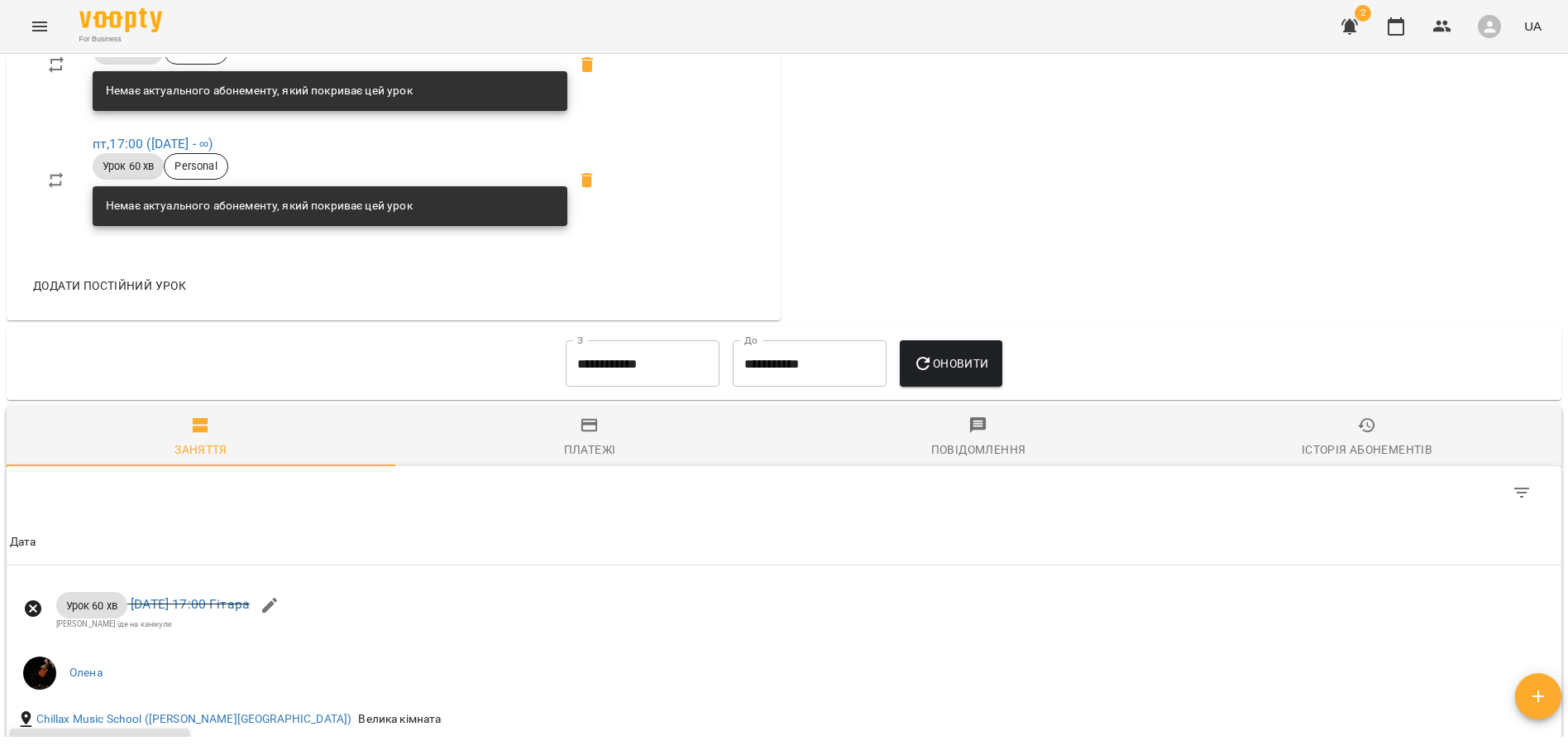
scroll to position [376, 0]
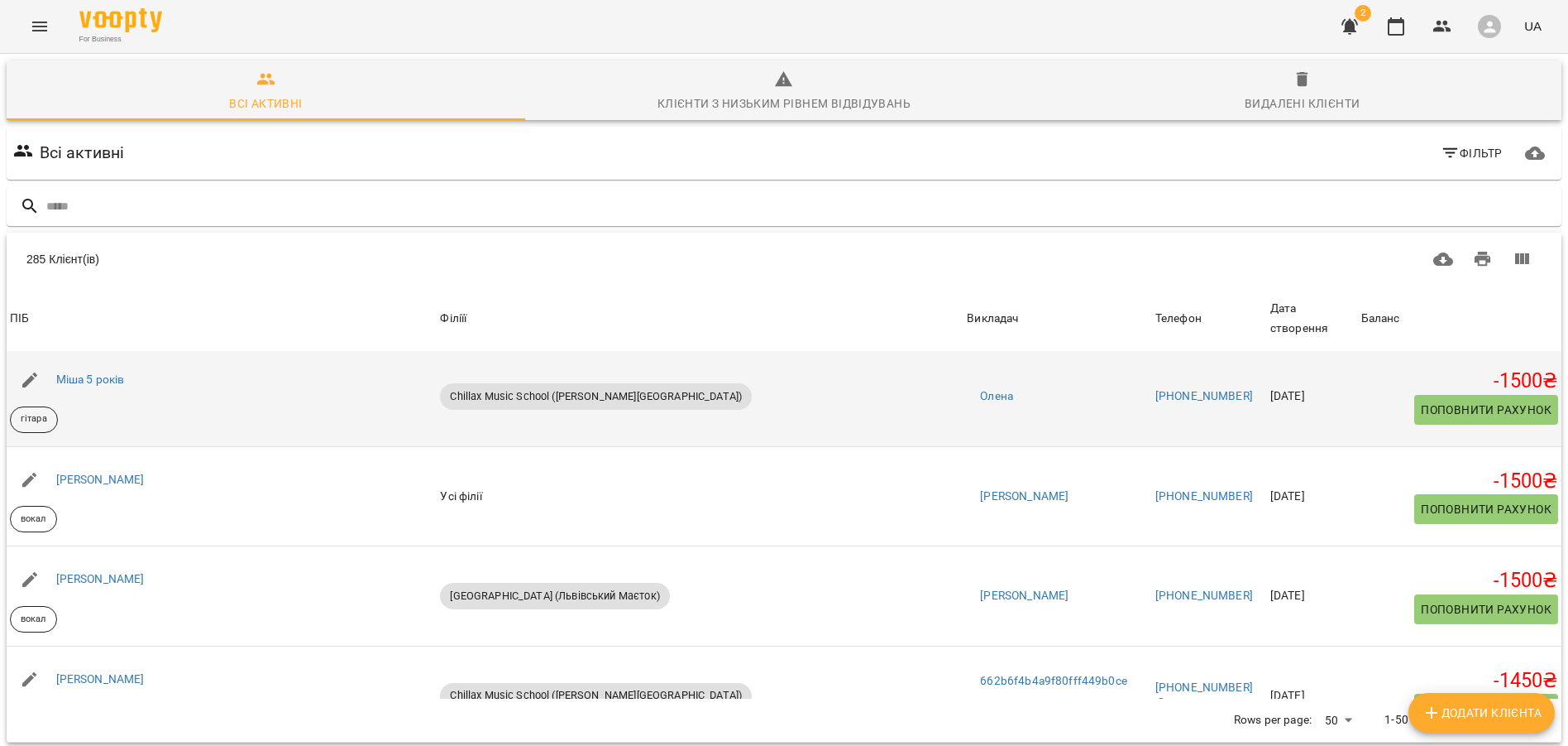
scroll to position [490, 0]
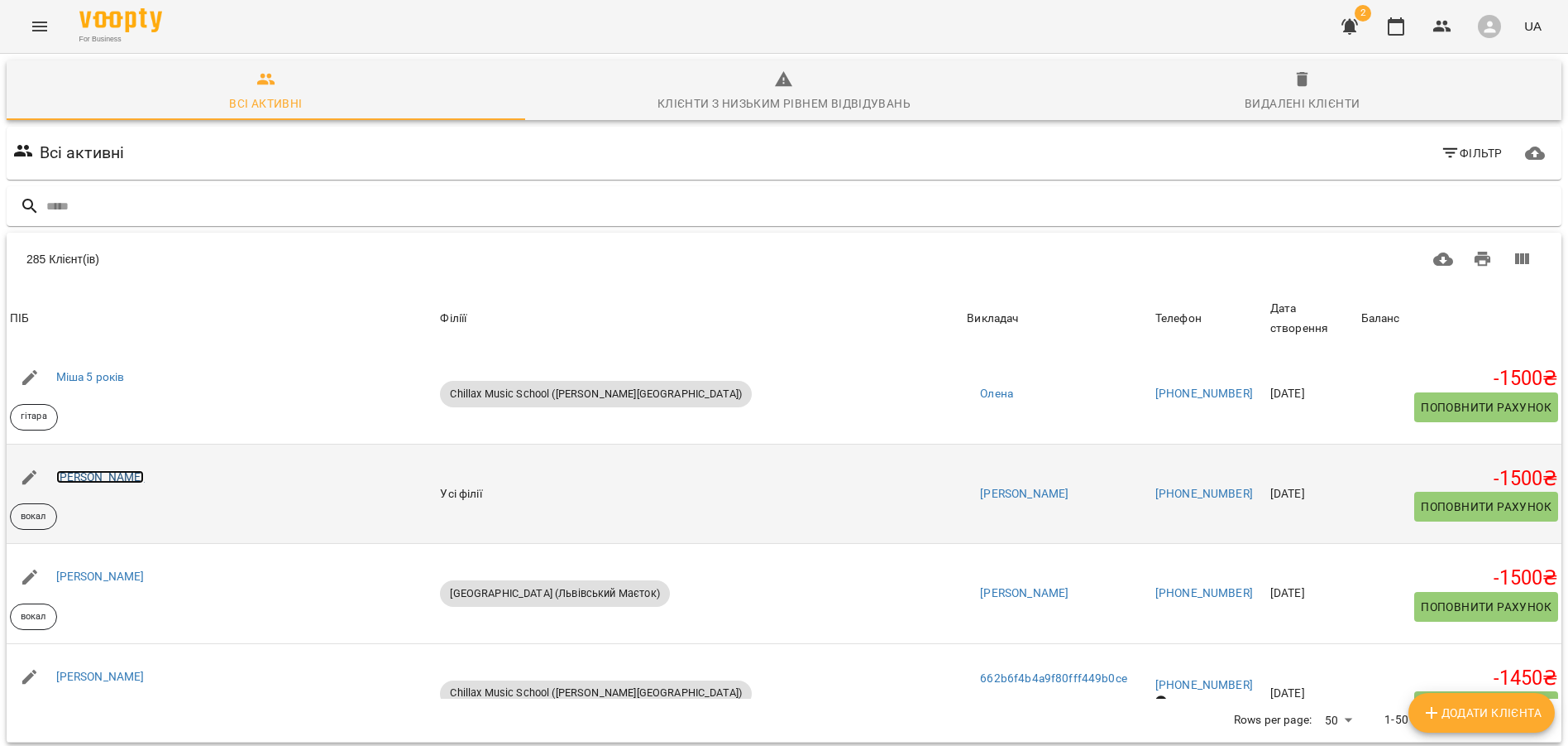
click at [89, 470] on link "Юлія Балтак" at bounding box center [101, 477] width 89 height 14
